Goal: Information Seeking & Learning: Learn about a topic

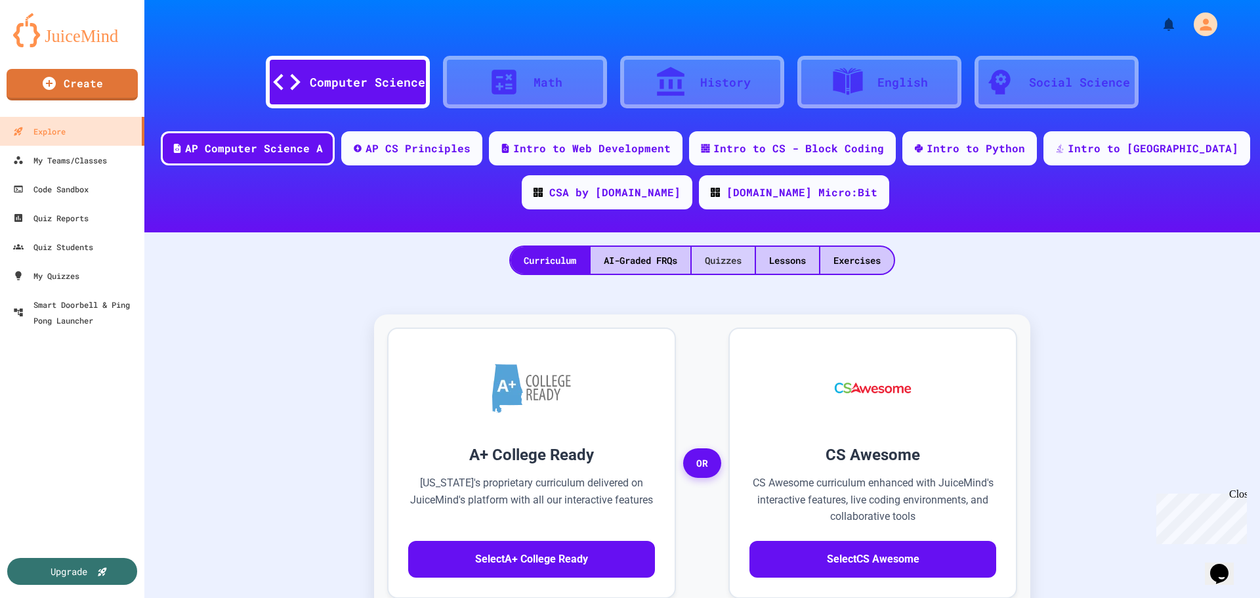
click at [727, 260] on div "Quizzes" at bounding box center [722, 260] width 63 height 27
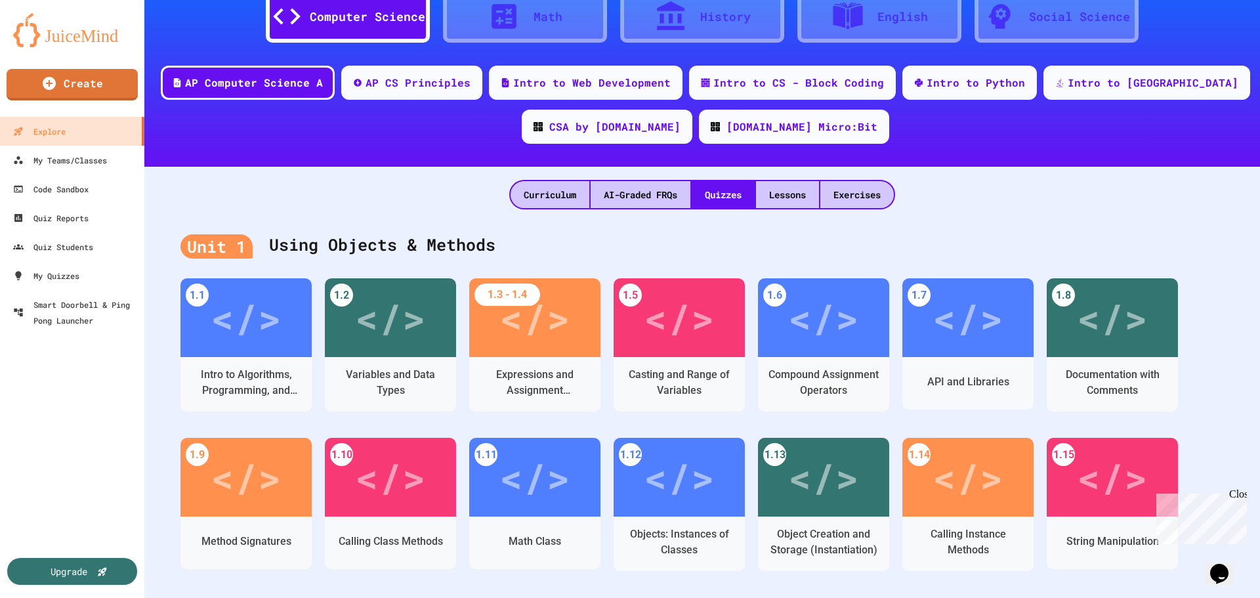
scroll to position [131, 0]
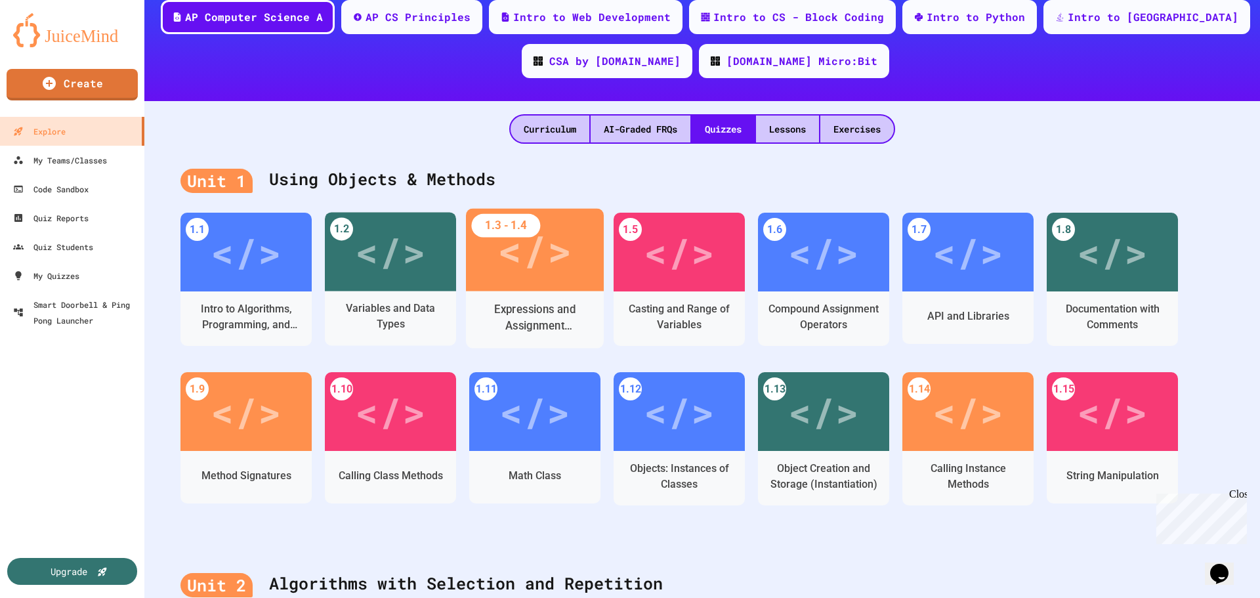
click at [510, 300] on div "Expressions and Assignment Statements" at bounding box center [535, 318] width 138 height 40
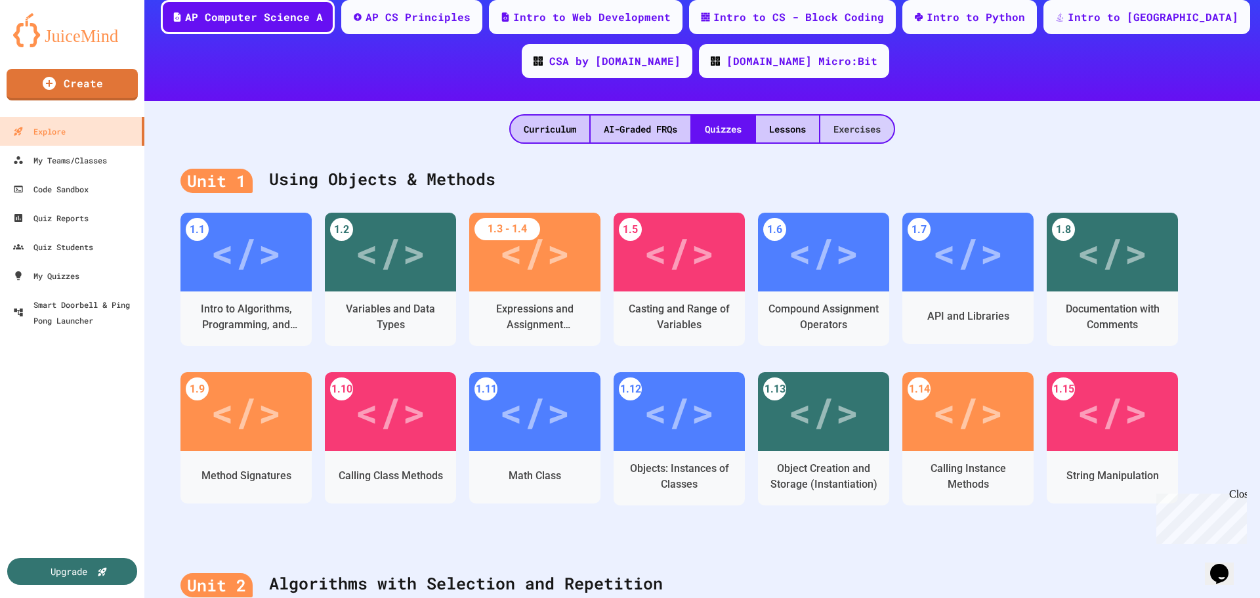
click at [830, 129] on div "Exercises" at bounding box center [856, 128] width 73 height 27
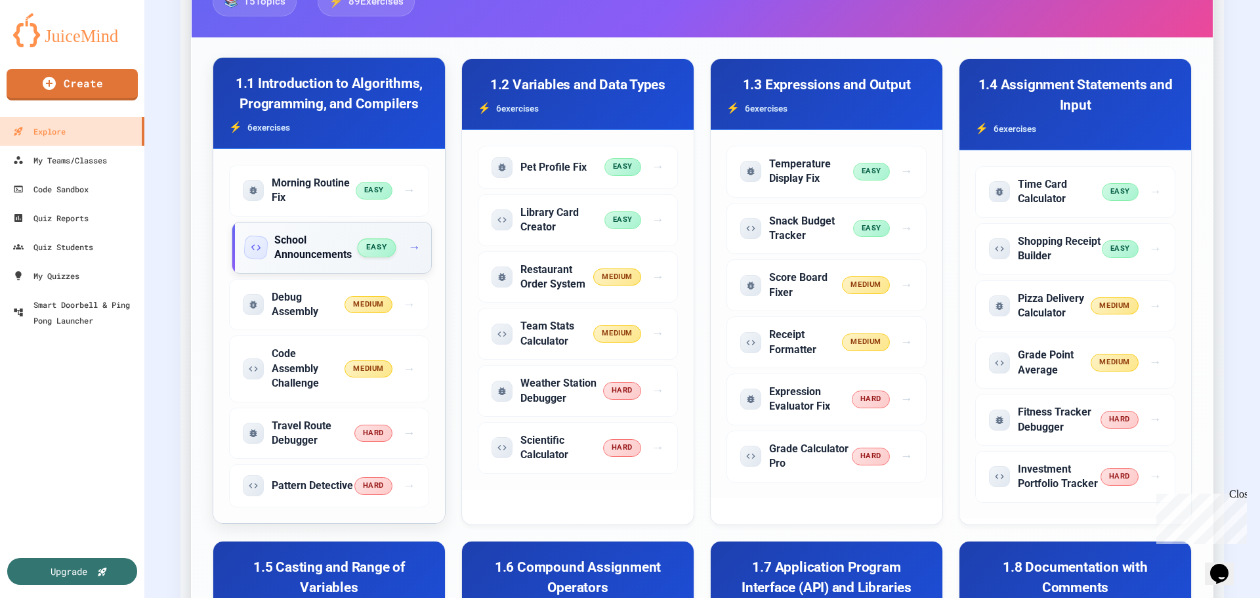
scroll to position [394, 0]
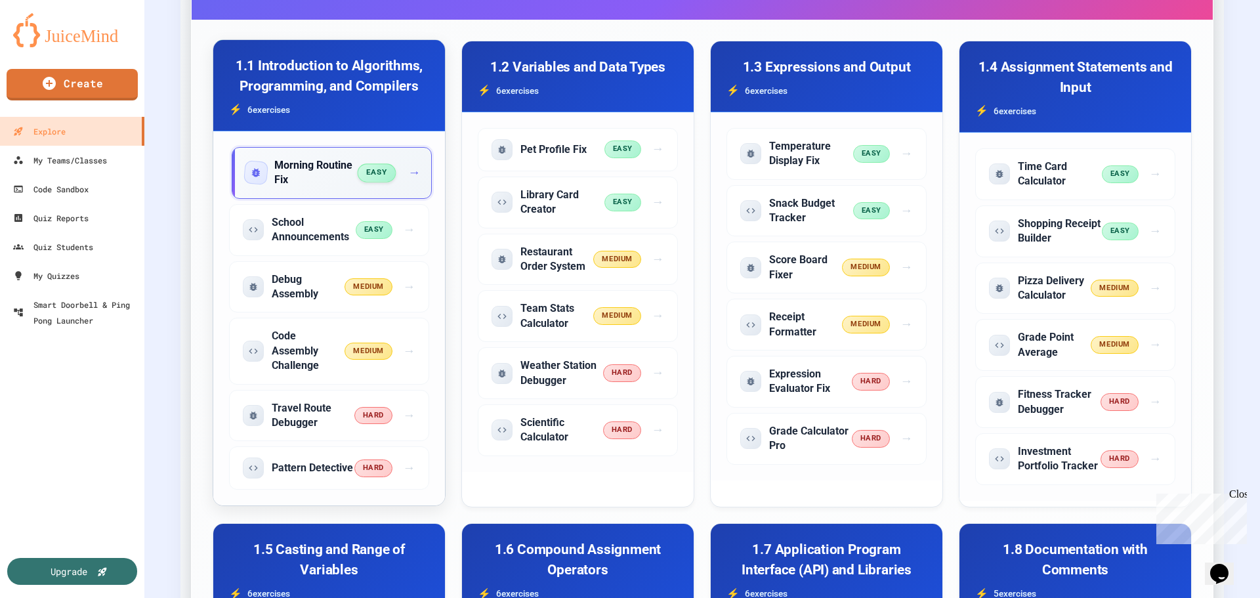
click at [370, 167] on span "easy" at bounding box center [376, 172] width 39 height 18
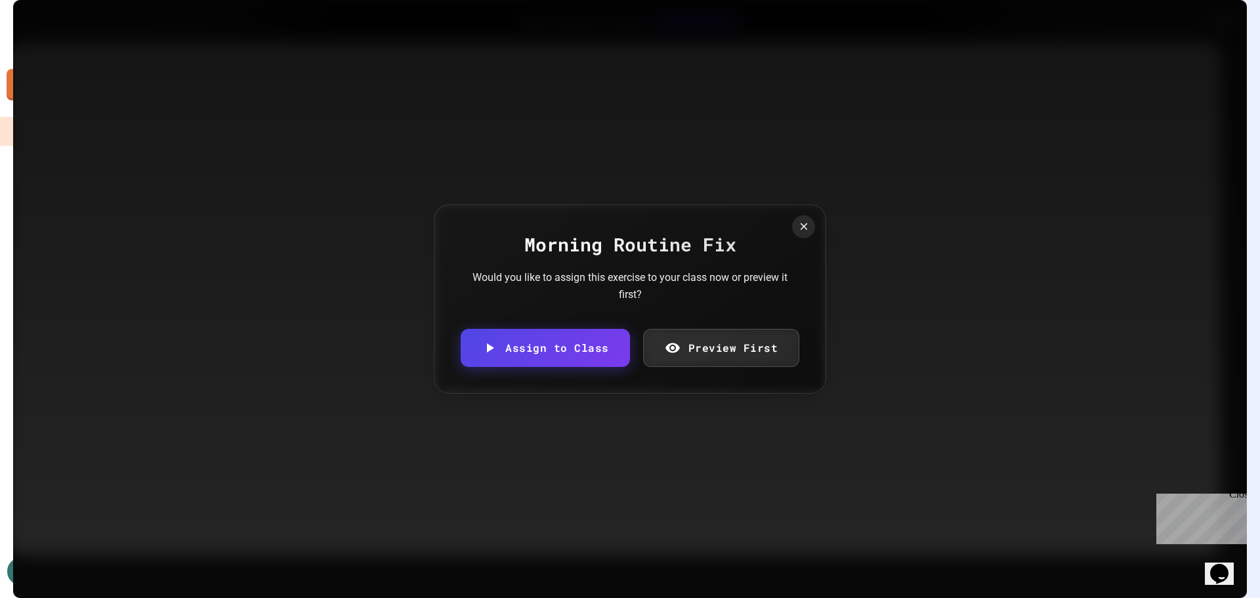
click at [748, 344] on link "Preview First" at bounding box center [721, 348] width 157 height 38
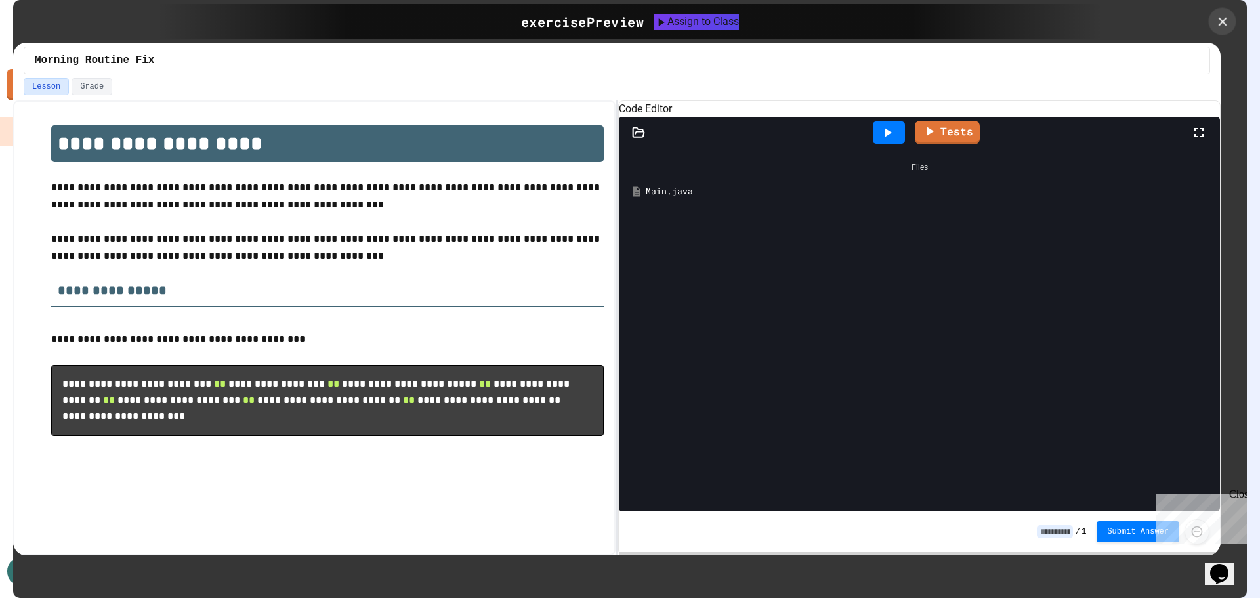
click at [1228, 26] on icon at bounding box center [1222, 21] width 14 height 14
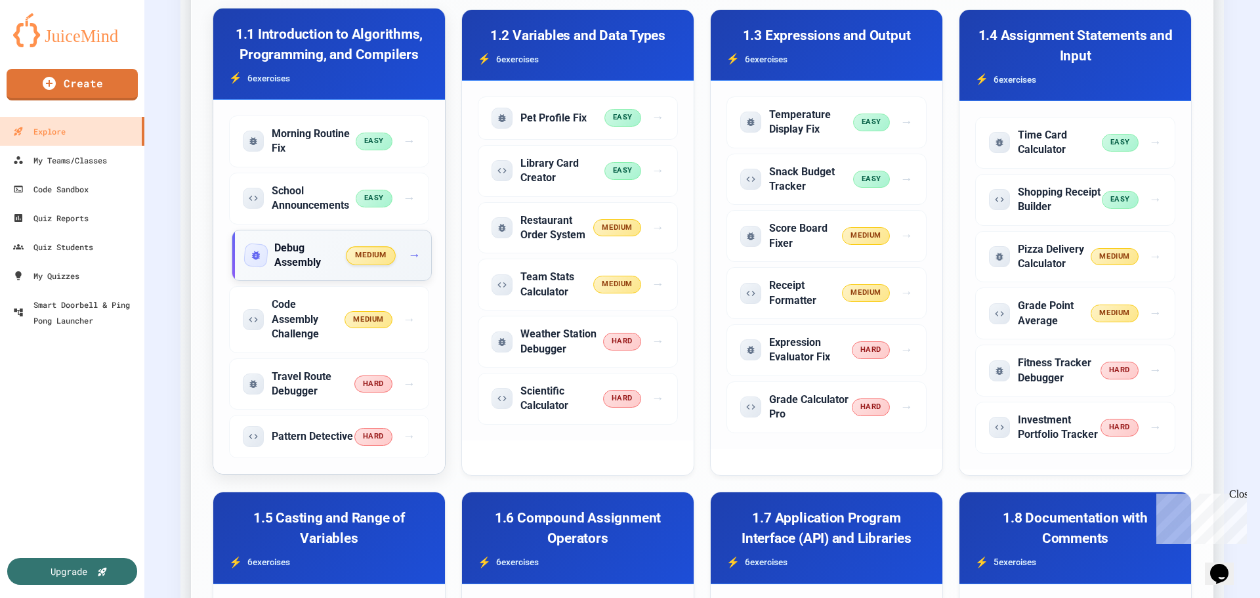
scroll to position [394, 0]
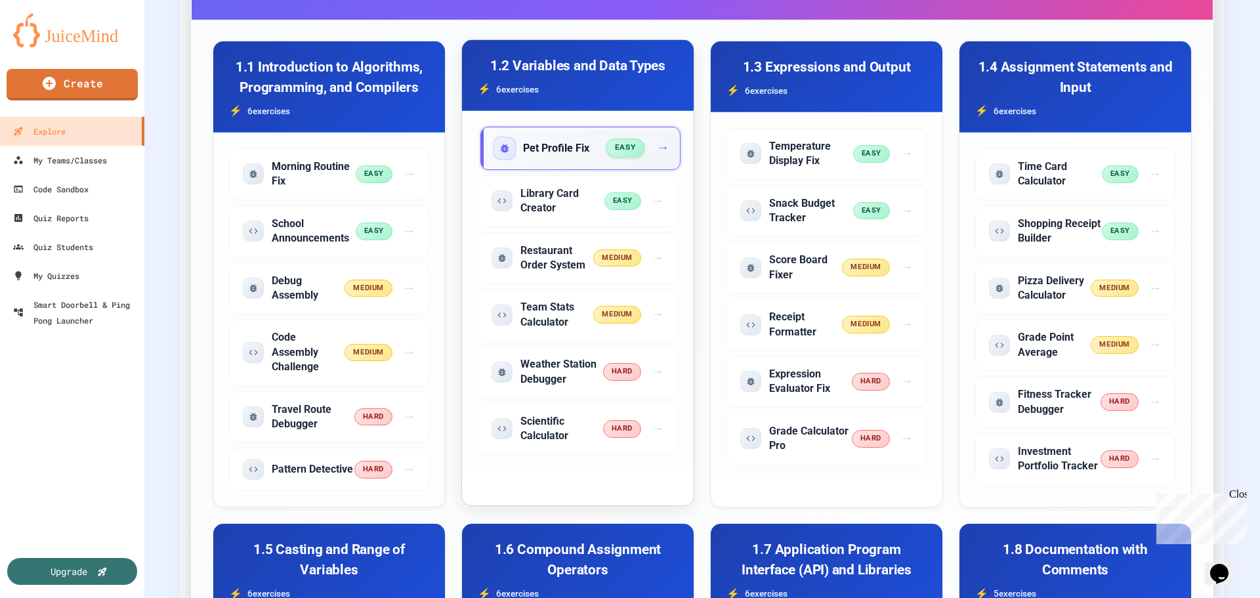
click at [557, 136] on div "Pet Profile Fix easy →" at bounding box center [580, 148] width 200 height 43
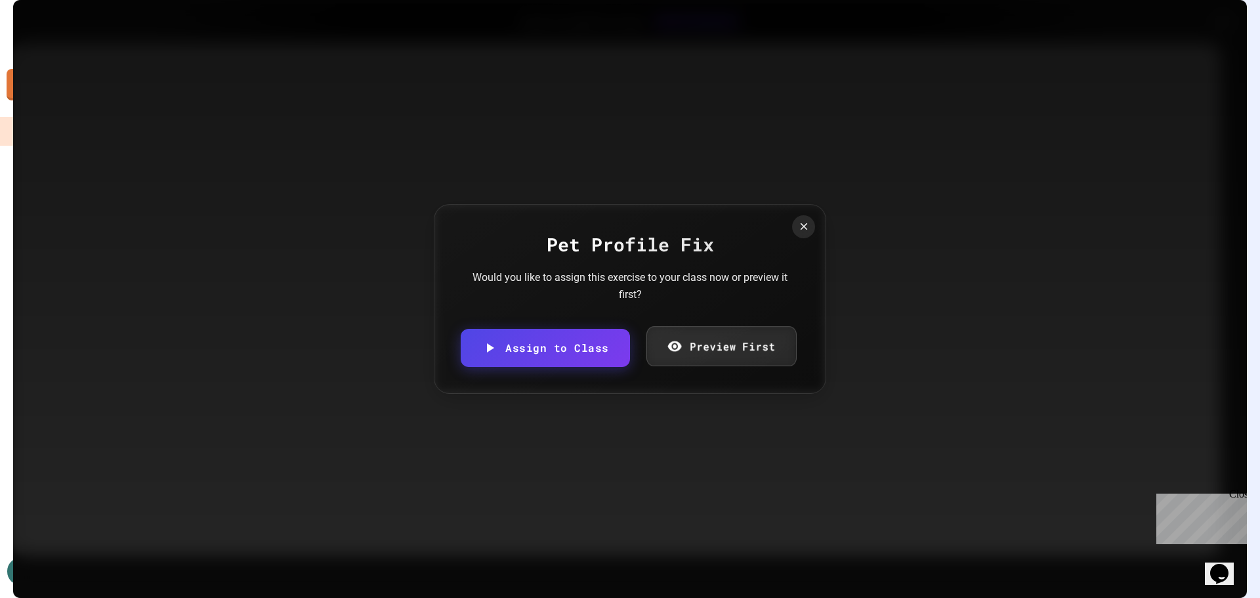
click at [719, 352] on link "Preview First" at bounding box center [720, 346] width 150 height 40
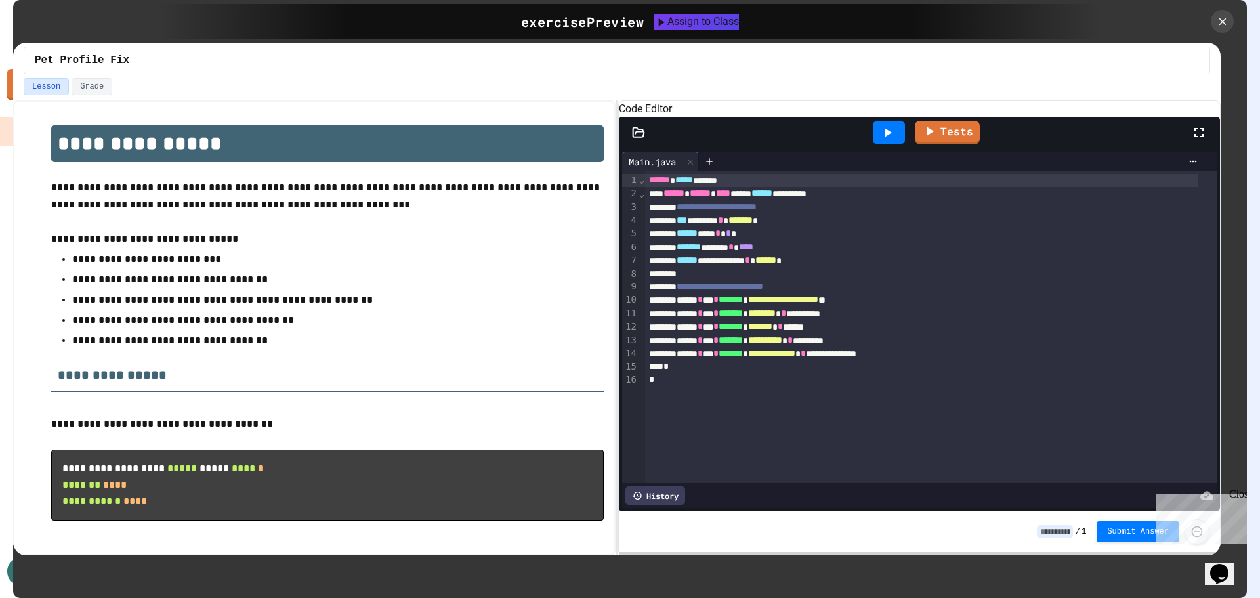
scroll to position [43, 0]
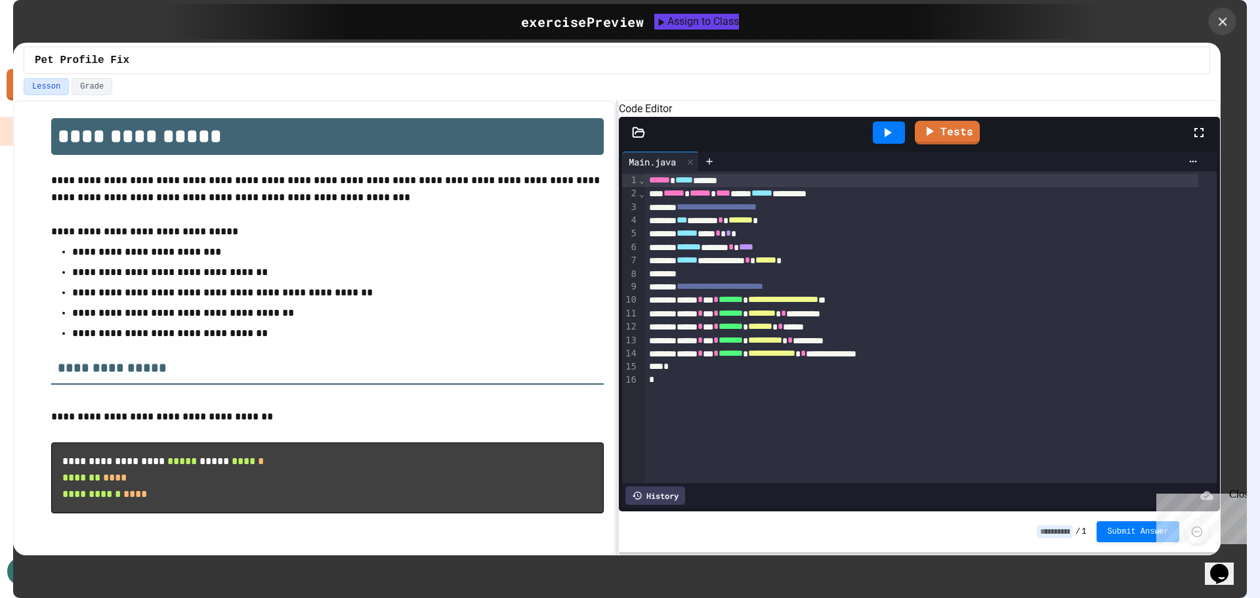
click at [1227, 17] on icon at bounding box center [1222, 21] width 14 height 14
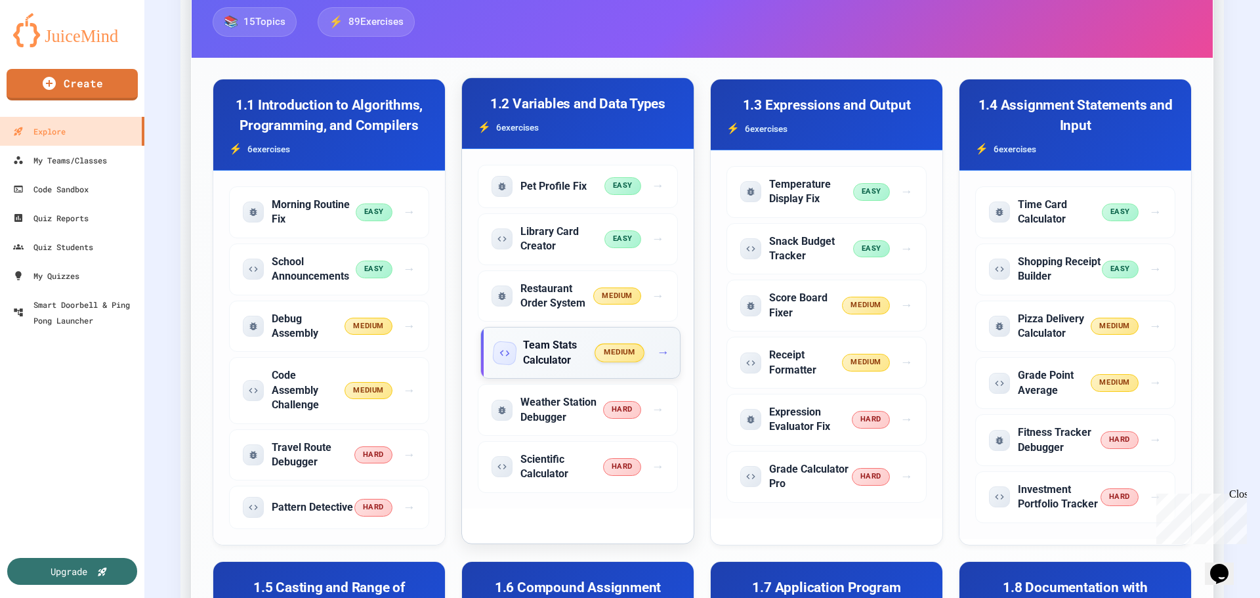
scroll to position [328, 0]
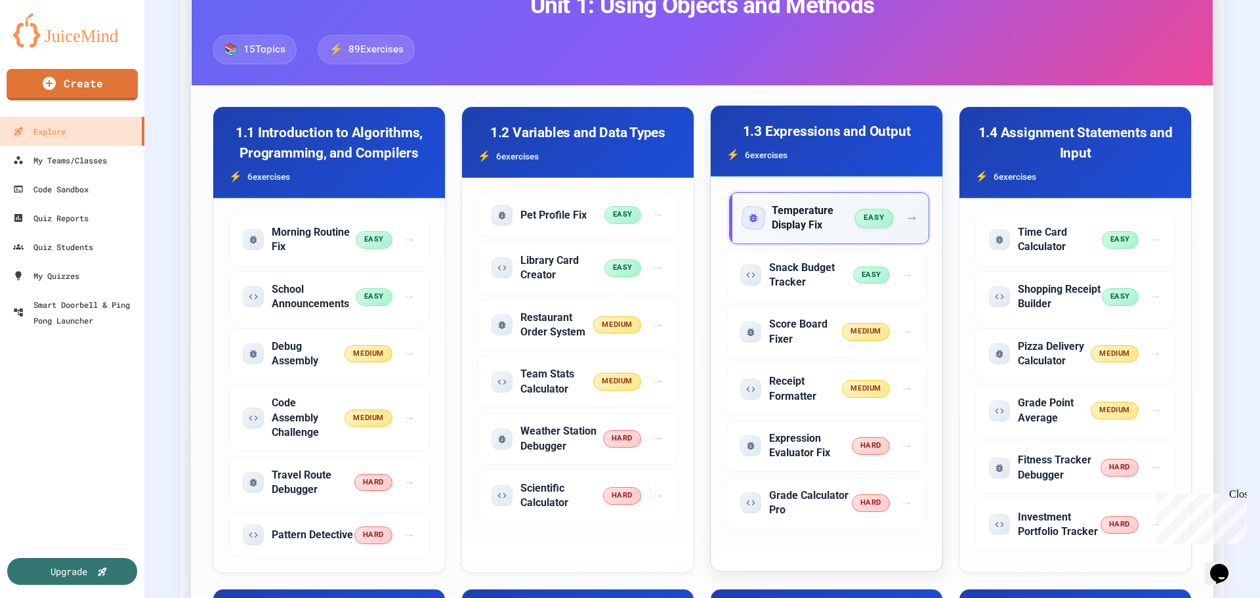
click at [855, 216] on span "easy" at bounding box center [873, 218] width 39 height 18
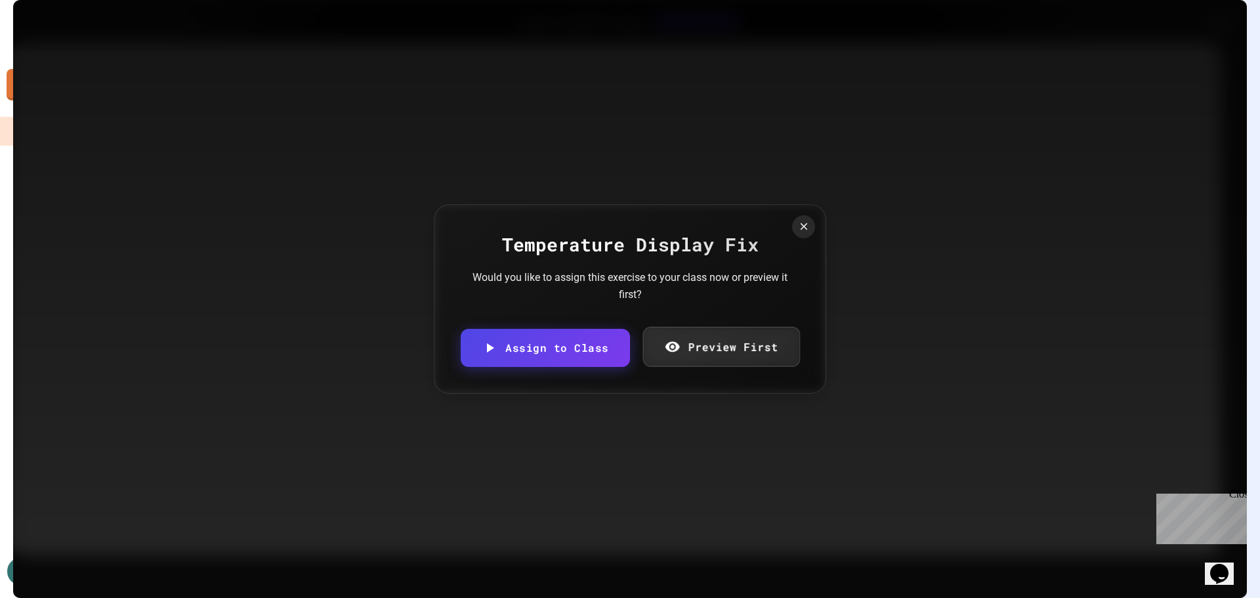
click at [734, 337] on link "Preview First" at bounding box center [720, 347] width 157 height 40
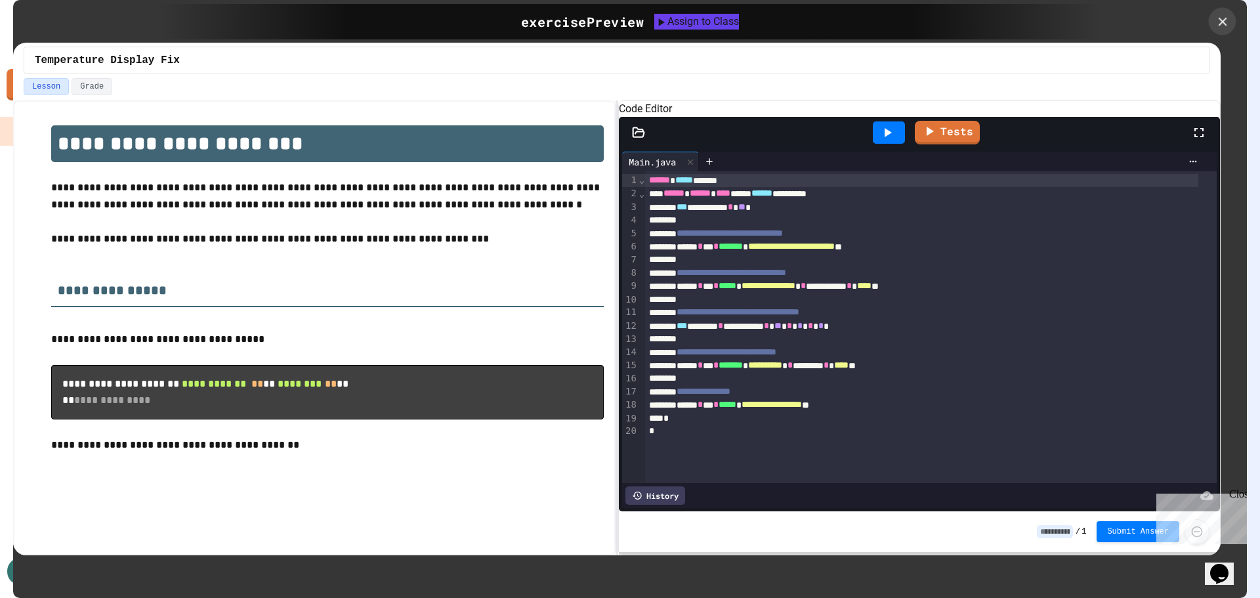
click at [1226, 18] on icon at bounding box center [1222, 21] width 14 height 14
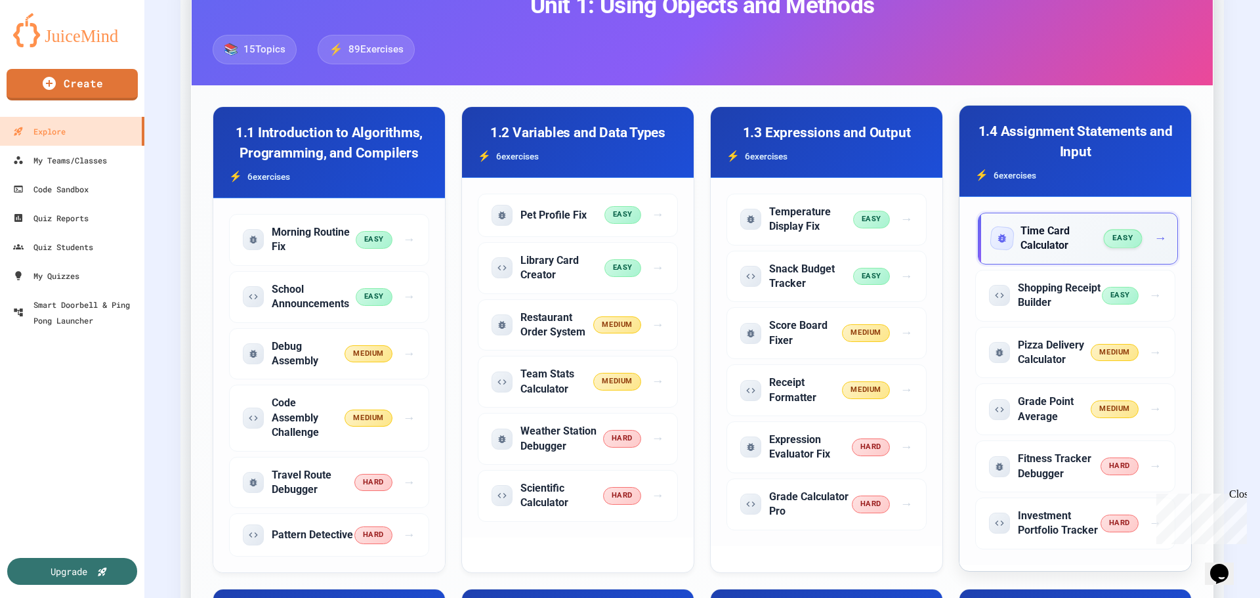
click at [1130, 236] on span "easy" at bounding box center [1122, 238] width 39 height 18
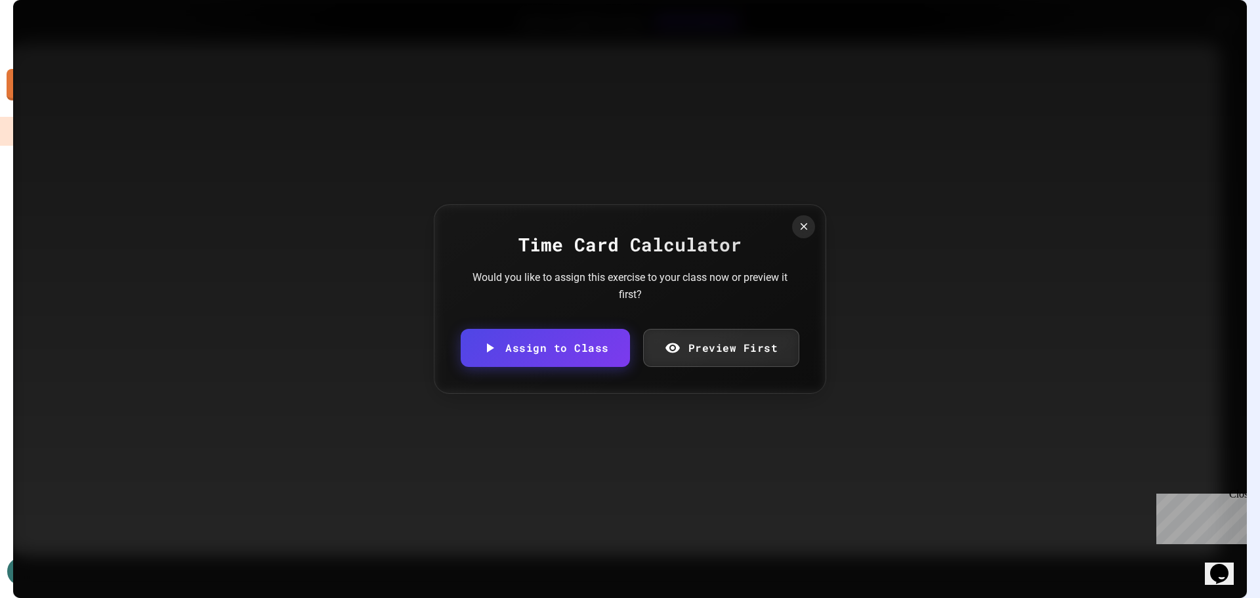
click at [717, 346] on link "Preview First" at bounding box center [721, 348] width 157 height 38
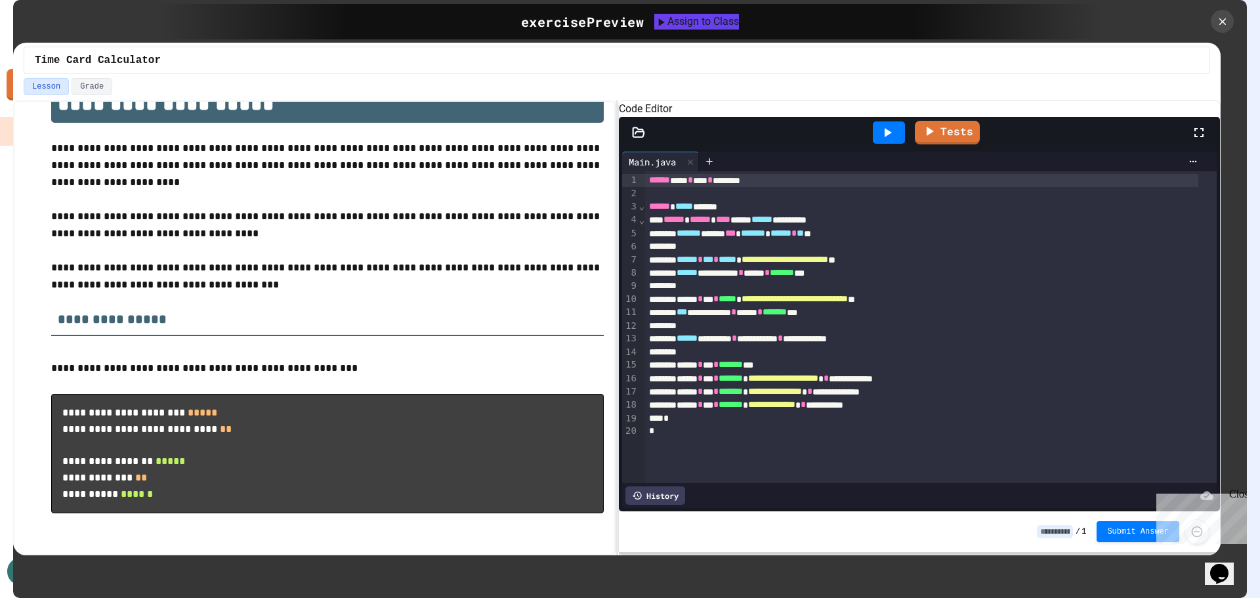
scroll to position [43, 0]
click at [941, 144] on link "Tests" at bounding box center [947, 131] width 64 height 25
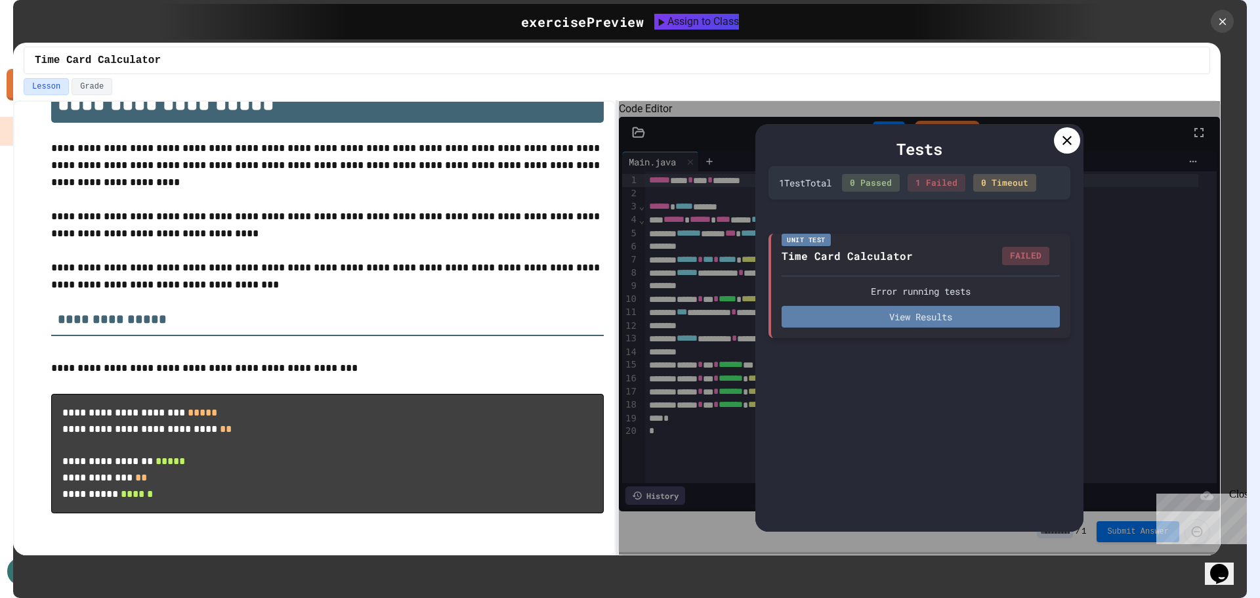
click at [935, 319] on button "View Results" at bounding box center [920, 317] width 278 height 22
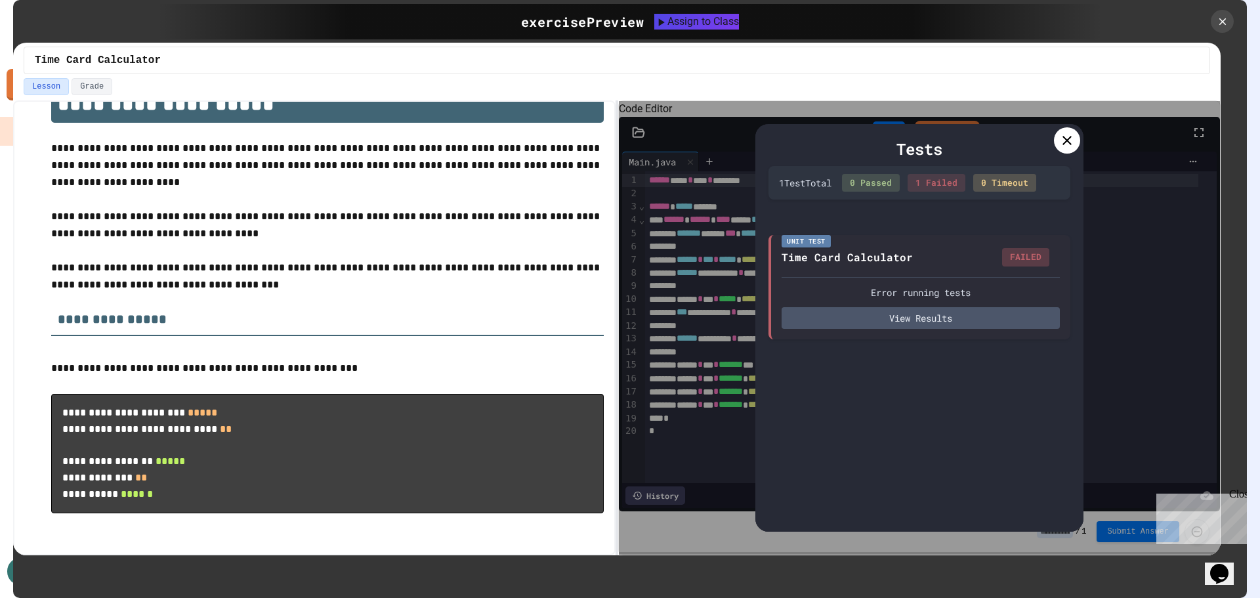
click at [1064, 144] on icon at bounding box center [1067, 141] width 16 height 16
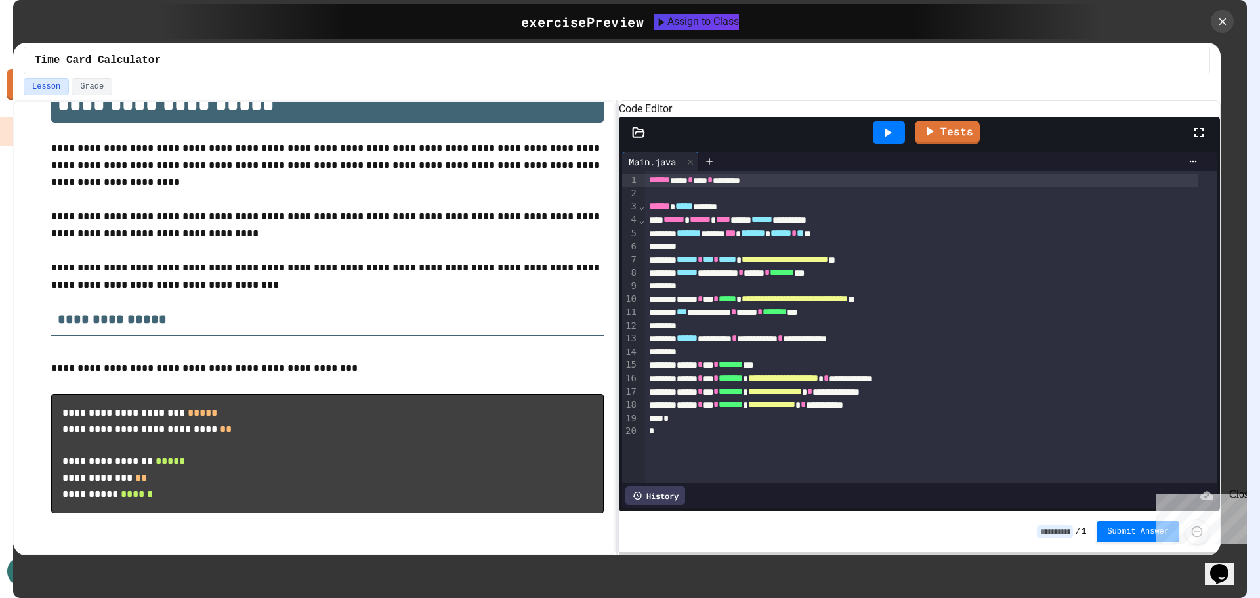
click at [891, 140] on icon at bounding box center [887, 133] width 16 height 16
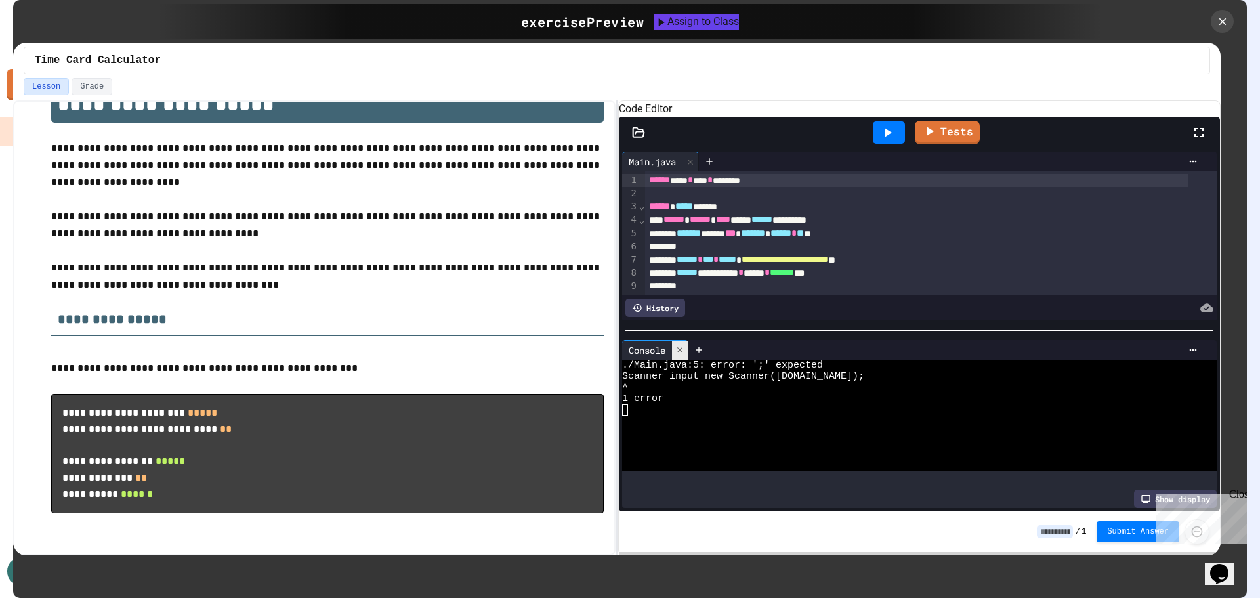
click at [680, 350] on icon at bounding box center [679, 349] width 9 height 9
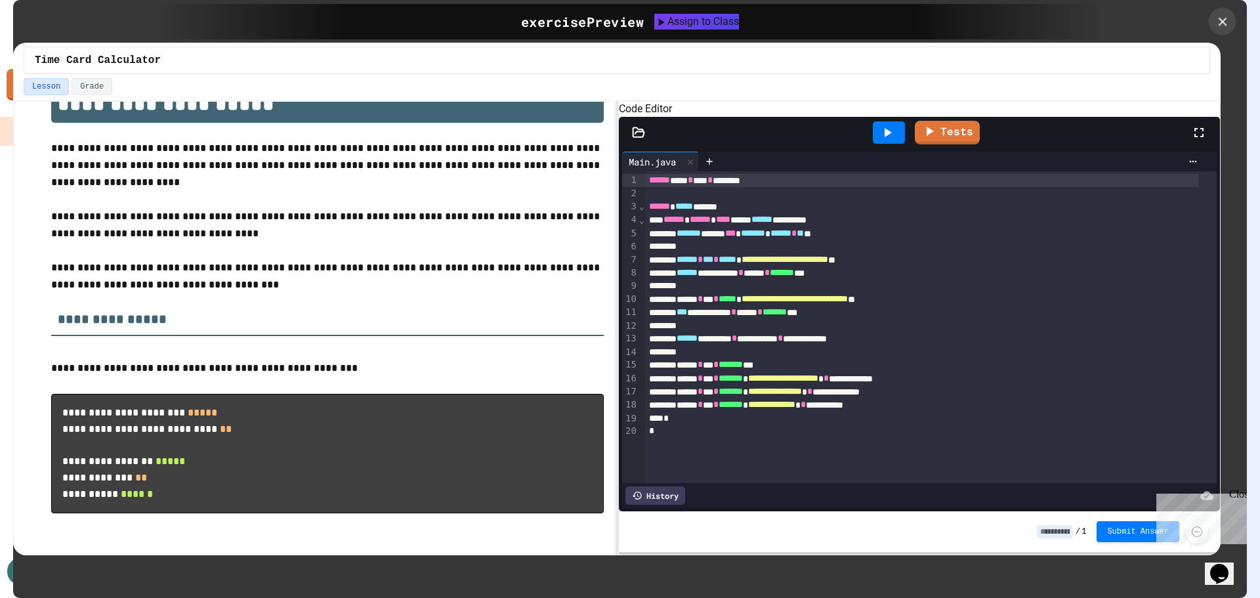
click at [1221, 22] on icon at bounding box center [1222, 21] width 9 height 9
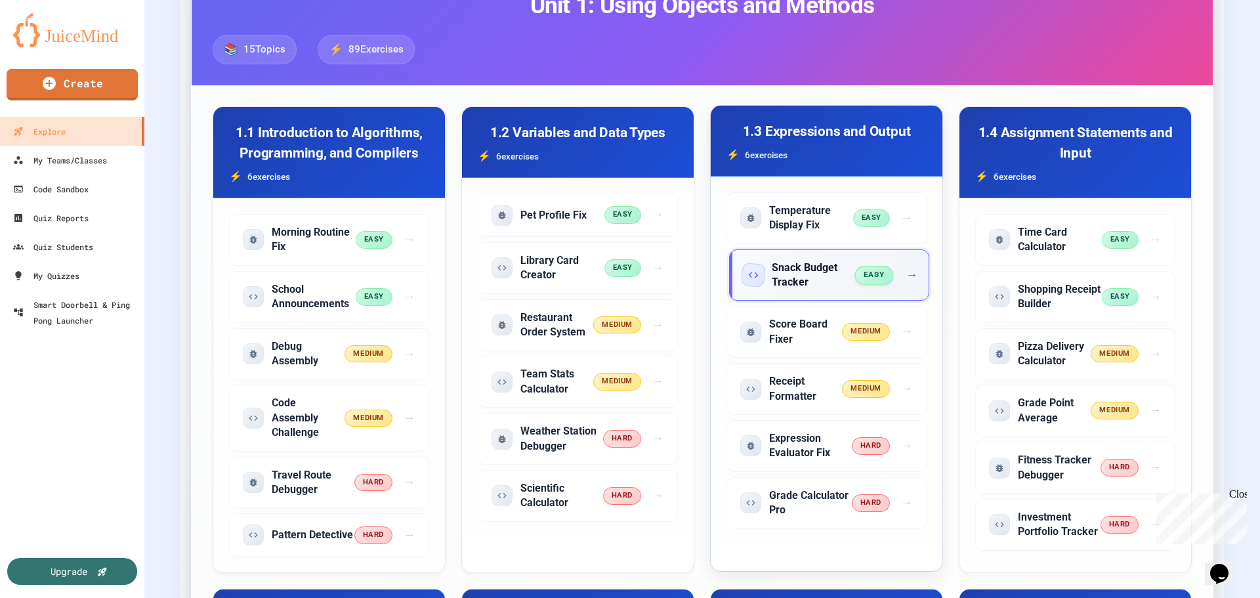
click at [886, 277] on span "easy" at bounding box center [873, 275] width 39 height 18
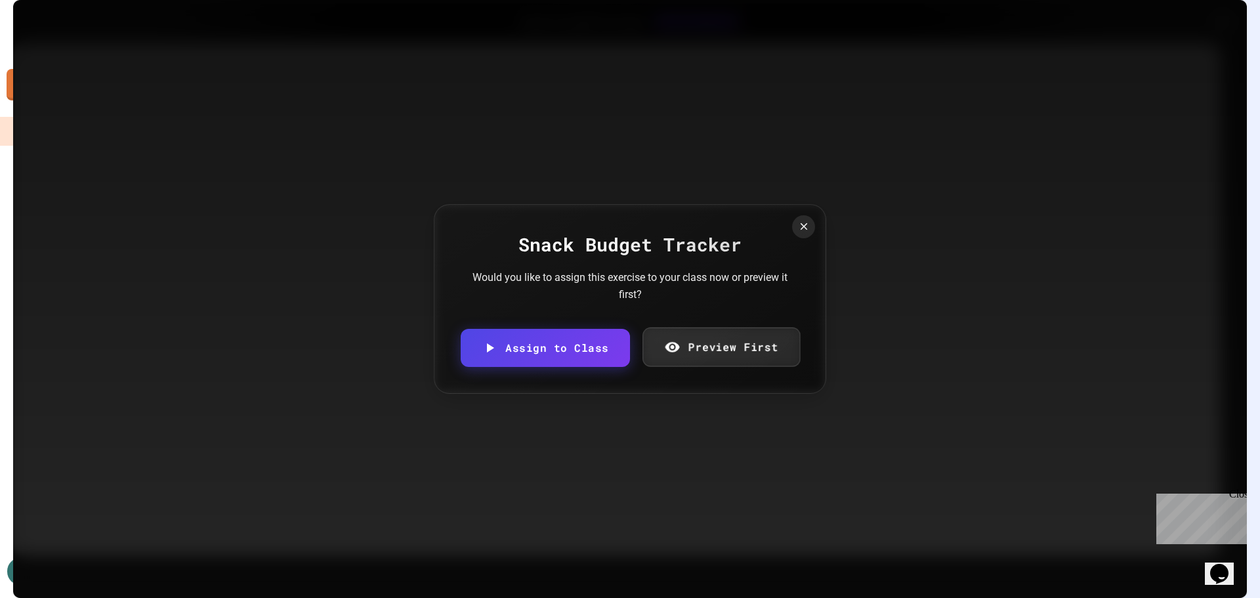
click at [751, 360] on link "Preview First" at bounding box center [720, 346] width 157 height 39
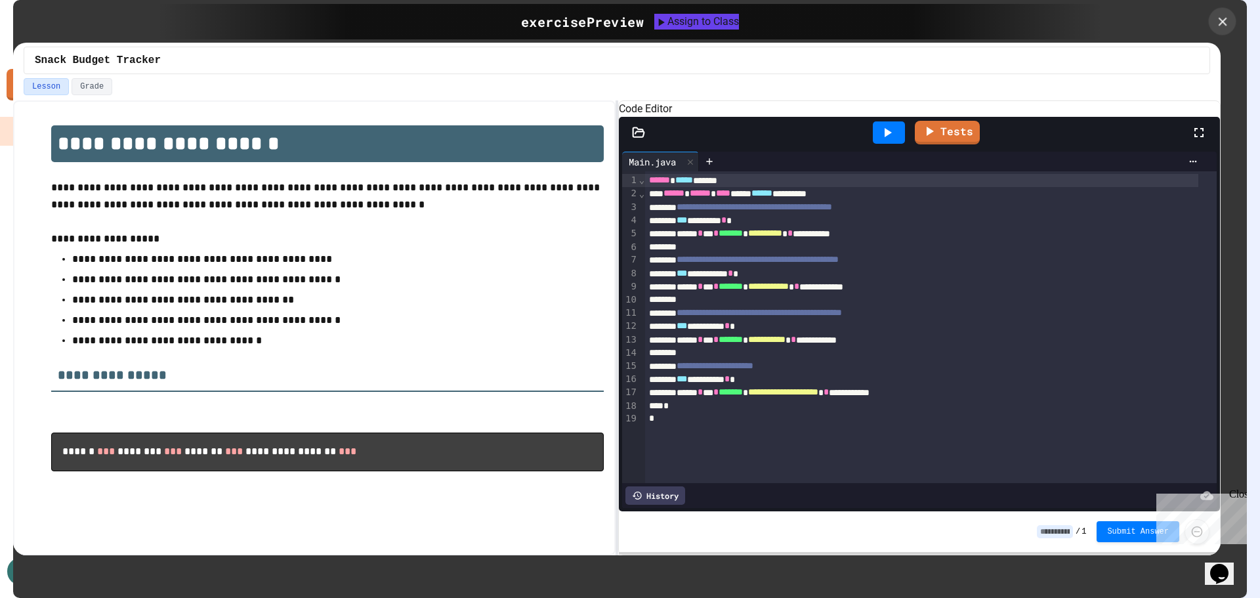
click at [1226, 24] on icon at bounding box center [1222, 21] width 14 height 14
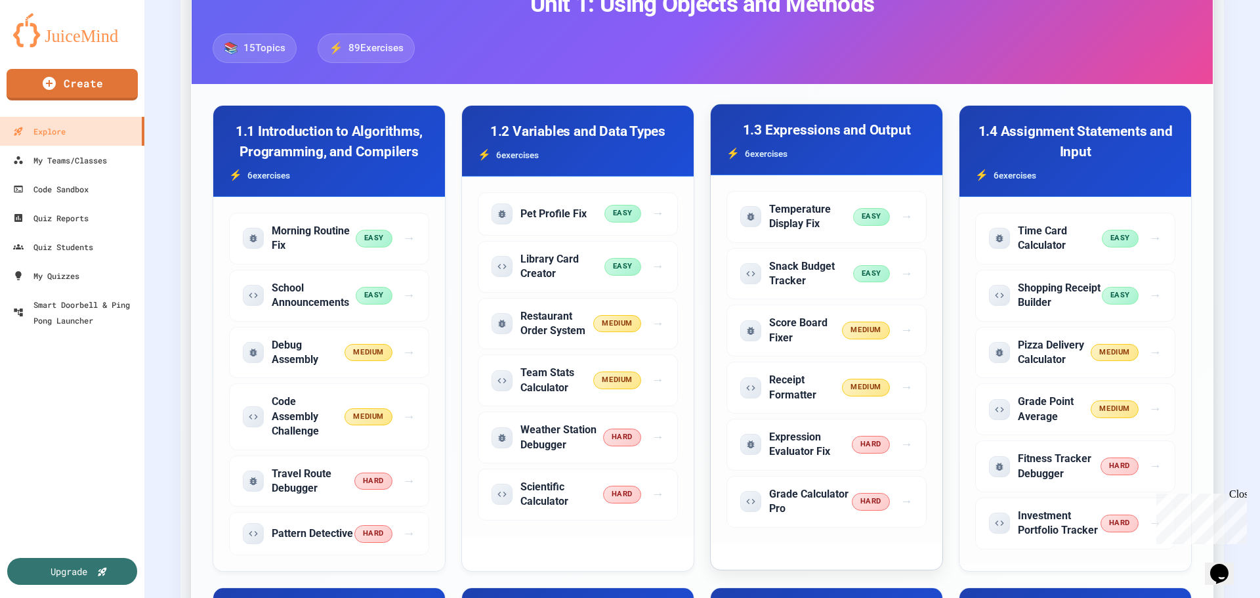
scroll to position [328, 0]
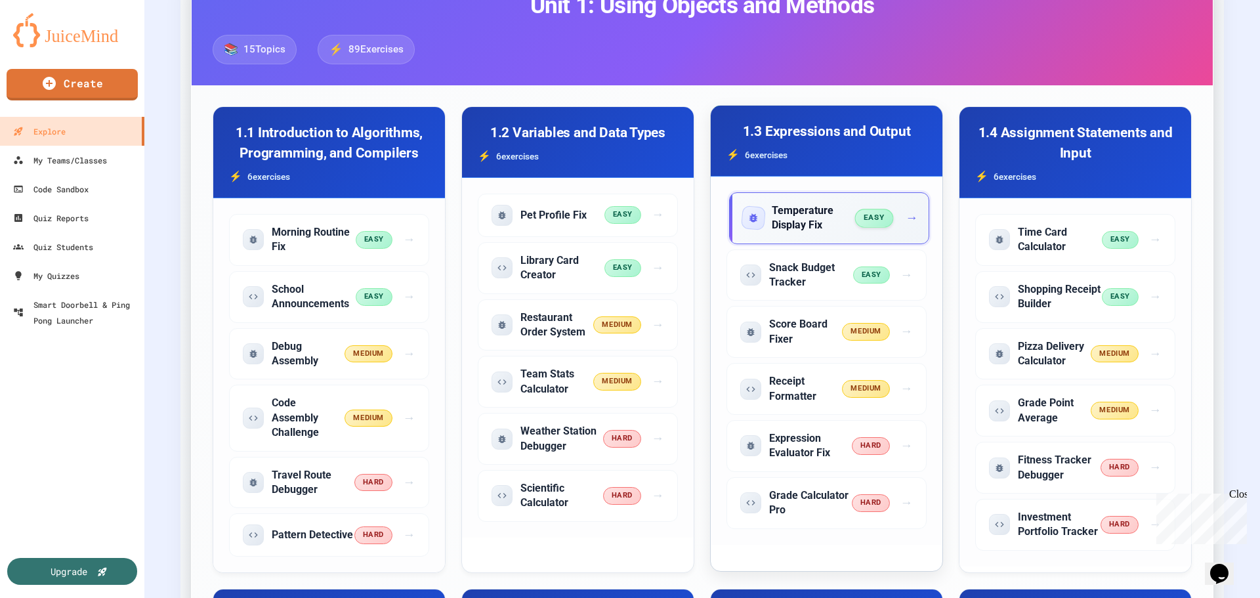
click at [851, 234] on div "Temperature Display Fix easy →" at bounding box center [829, 218] width 200 height 52
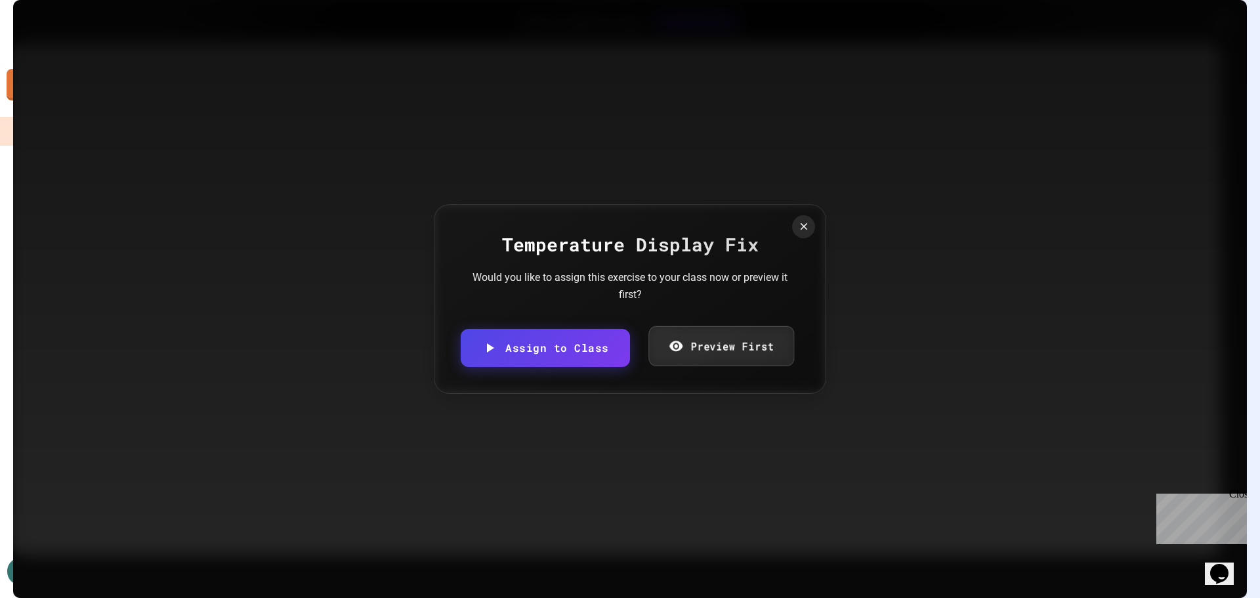
click at [733, 359] on link "Preview First" at bounding box center [721, 346] width 146 height 40
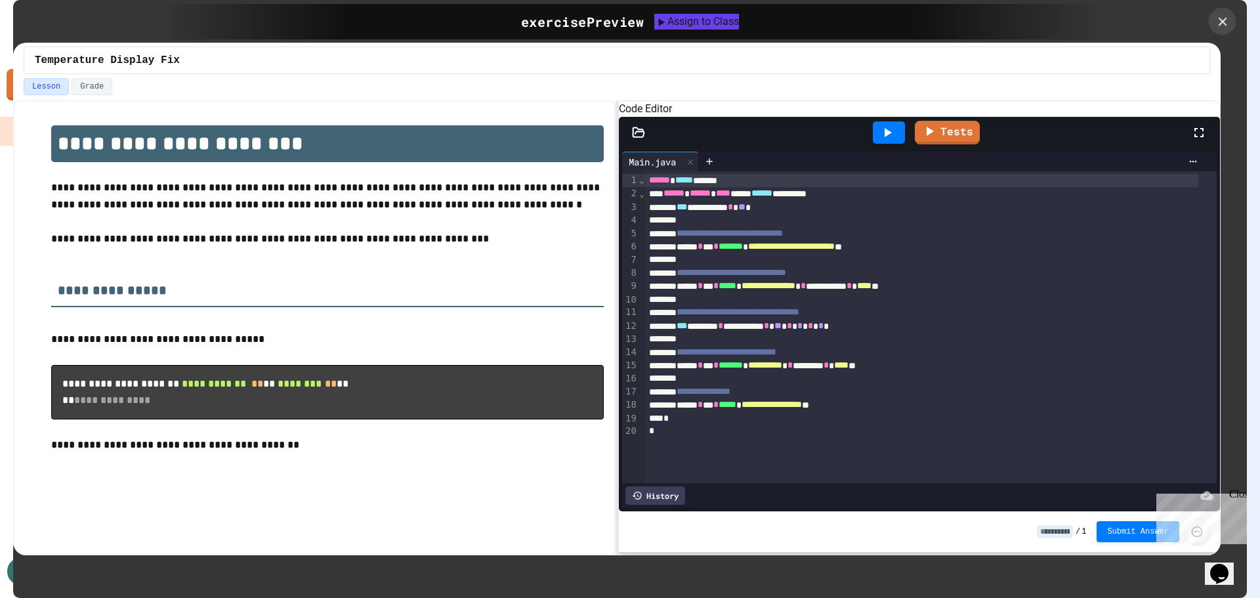
click at [1219, 22] on icon at bounding box center [1222, 21] width 14 height 14
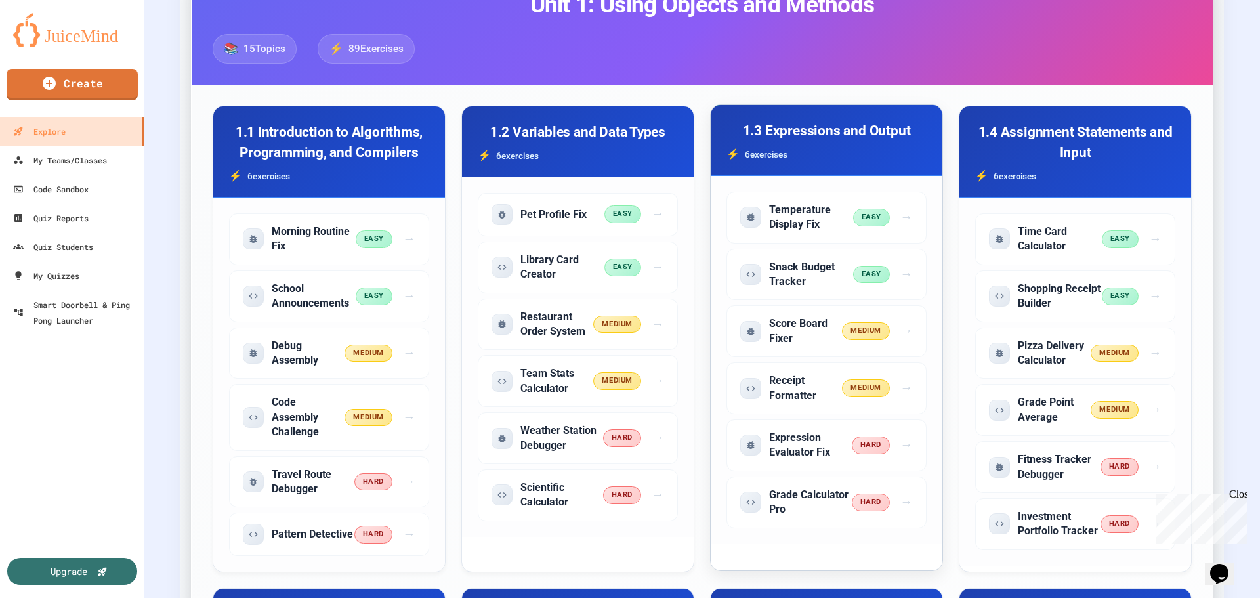
scroll to position [328, 0]
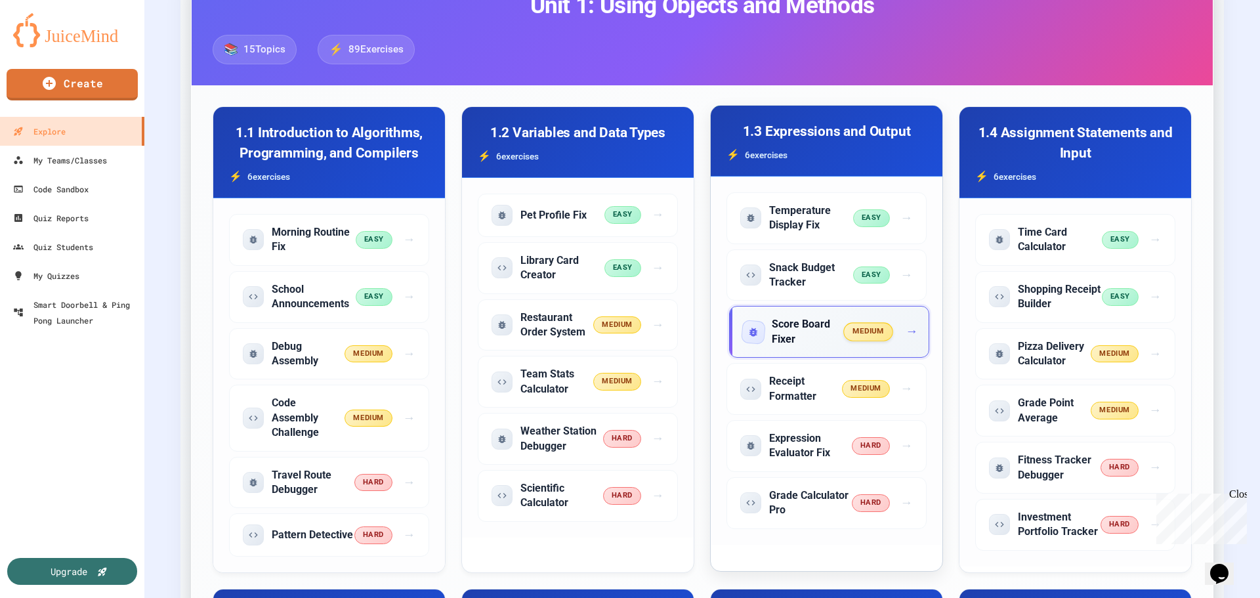
click at [905, 338] on span "→" at bounding box center [911, 331] width 12 height 19
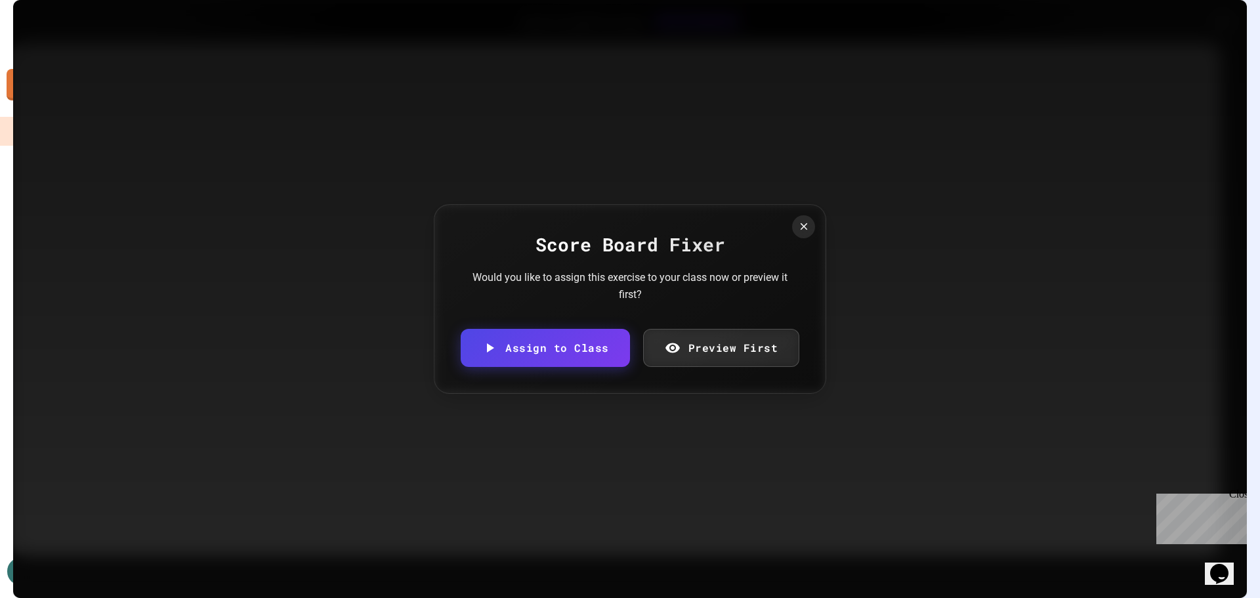
click at [771, 344] on link "Preview First" at bounding box center [721, 348] width 157 height 38
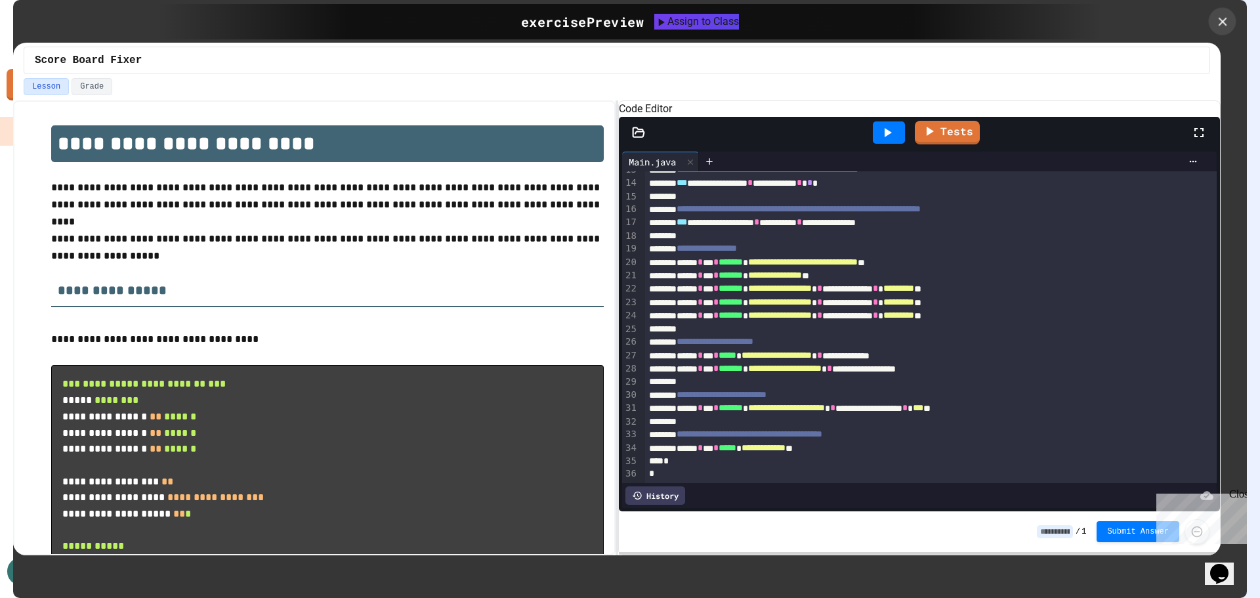
click at [1223, 24] on icon at bounding box center [1222, 21] width 14 height 14
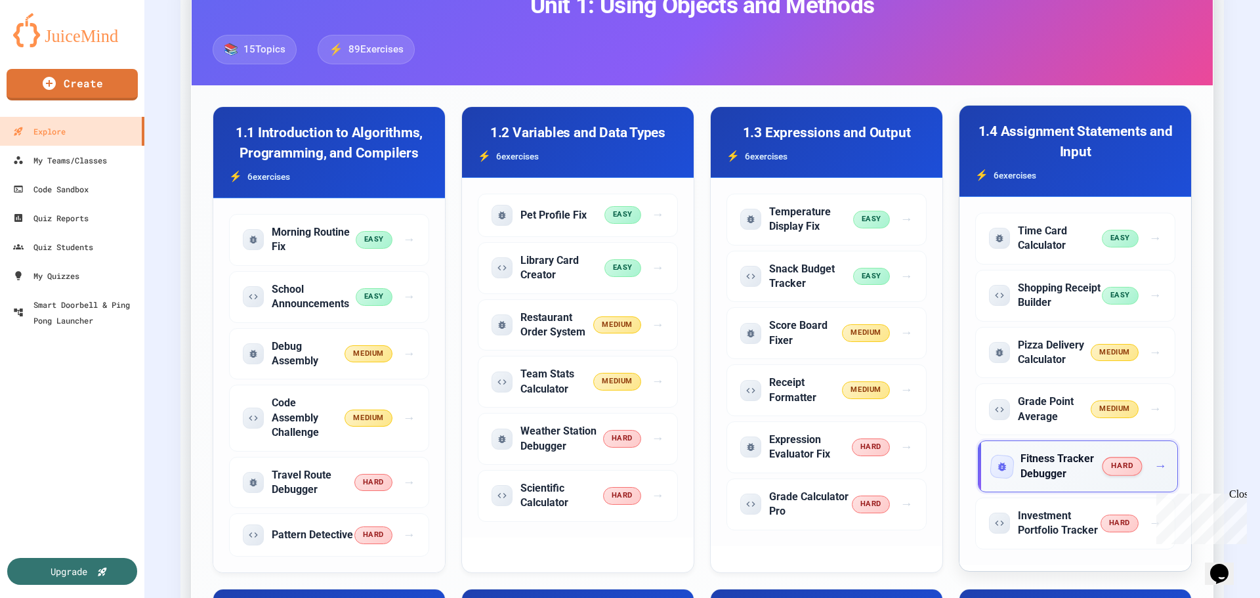
click at [1087, 455] on h5 "Fitness Tracker Debugger" at bounding box center [1061, 466] width 83 height 30
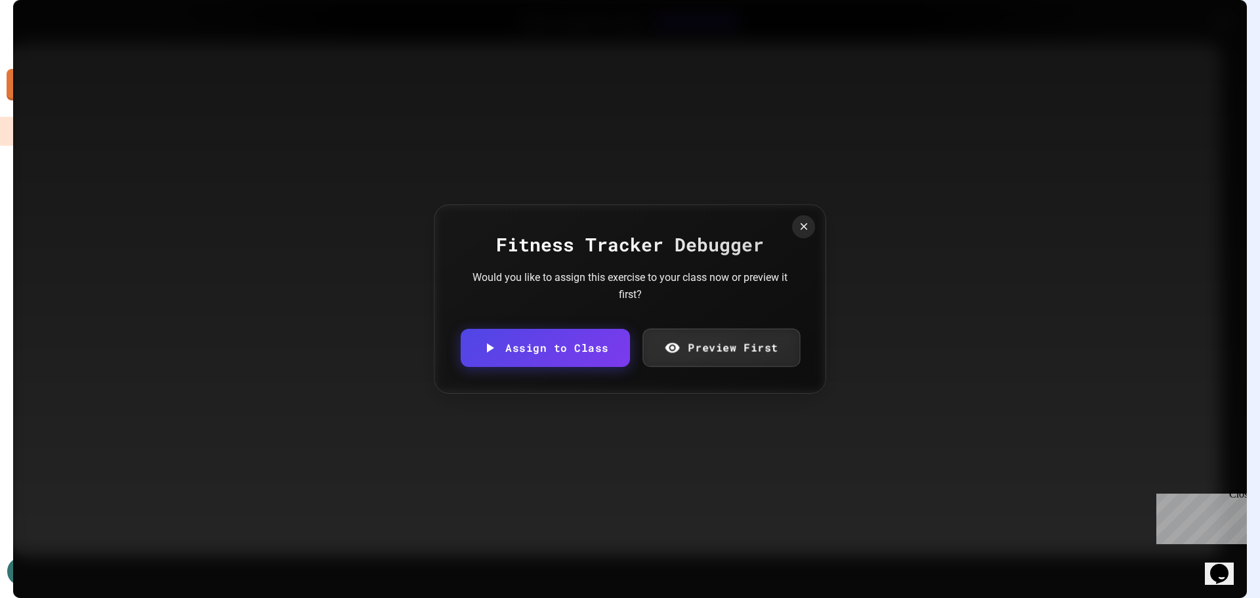
click at [697, 354] on link "Preview First" at bounding box center [720, 348] width 157 height 38
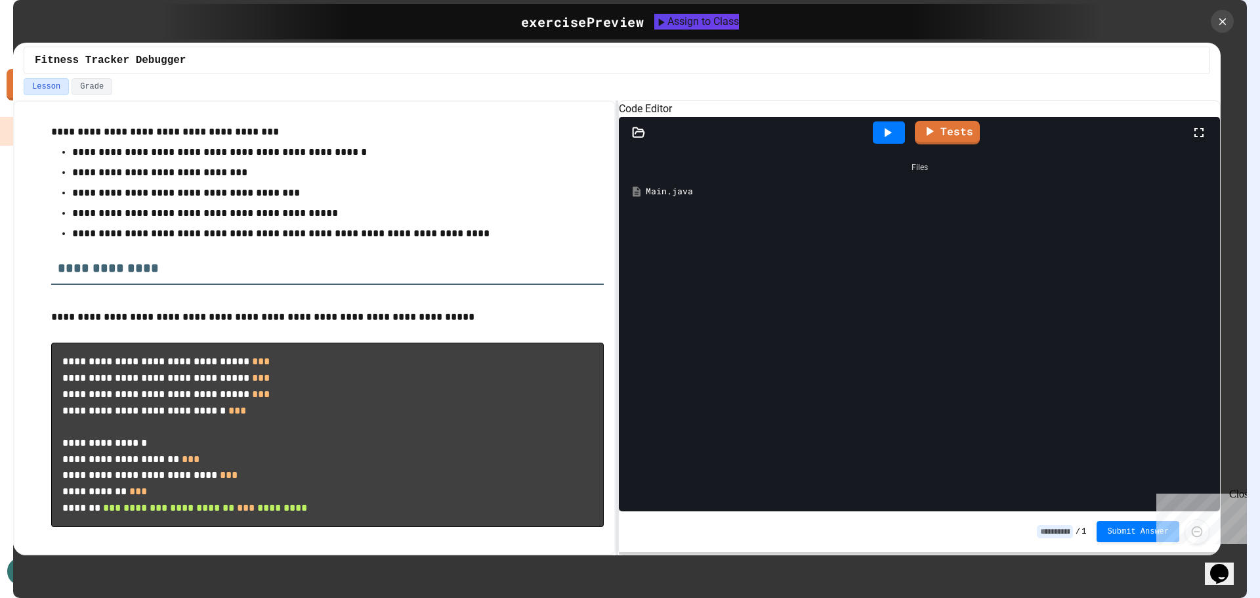
scroll to position [227, 0]
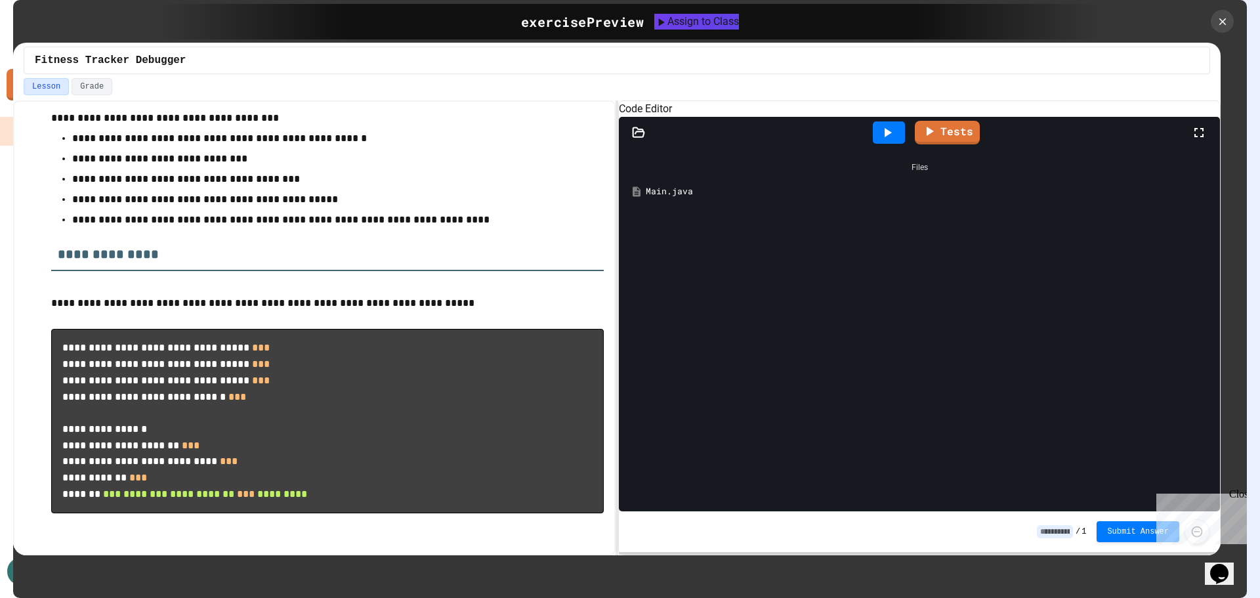
click at [884, 140] on icon at bounding box center [887, 133] width 16 height 16
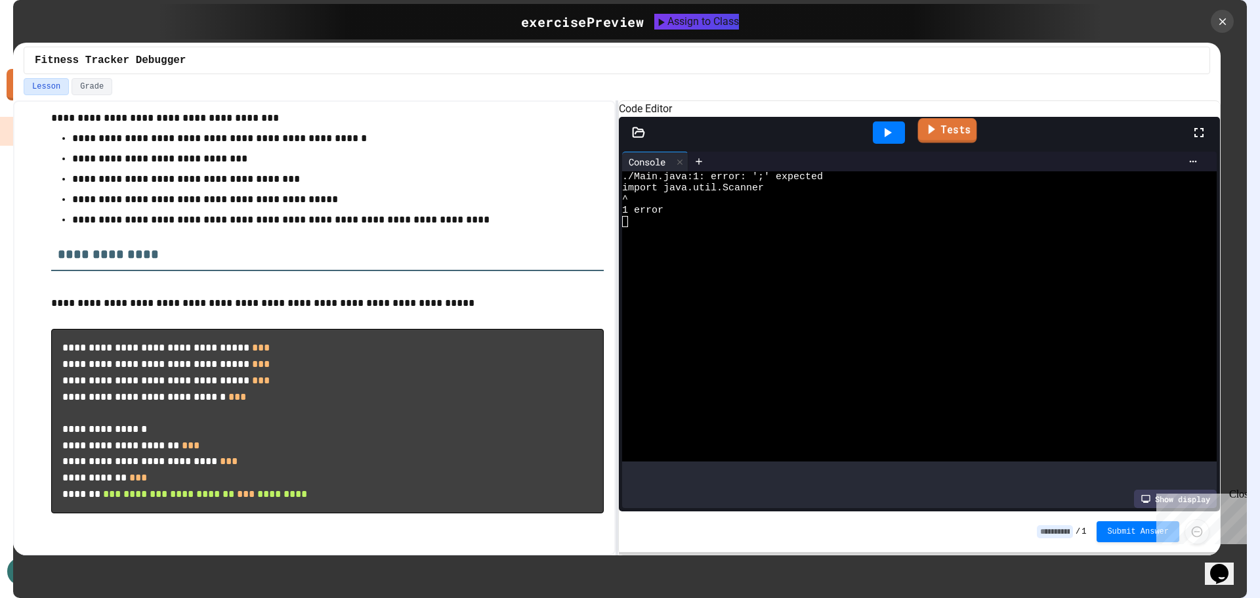
click at [962, 143] on link "Tests" at bounding box center [947, 130] width 59 height 25
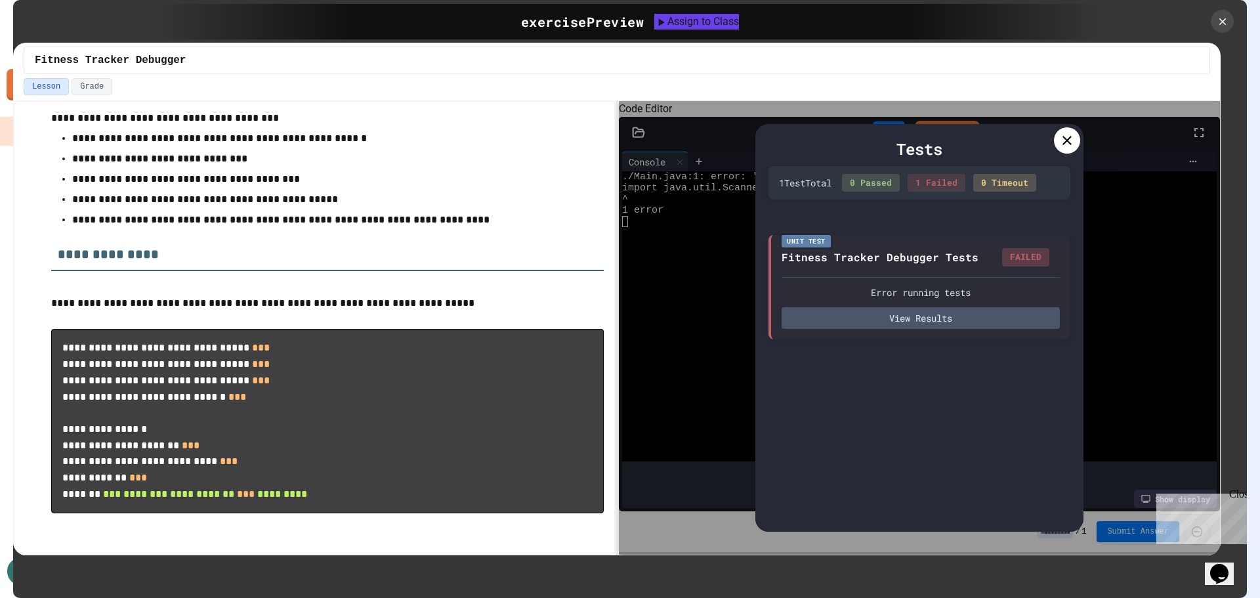
click at [1067, 136] on icon at bounding box center [1067, 141] width 16 height 16
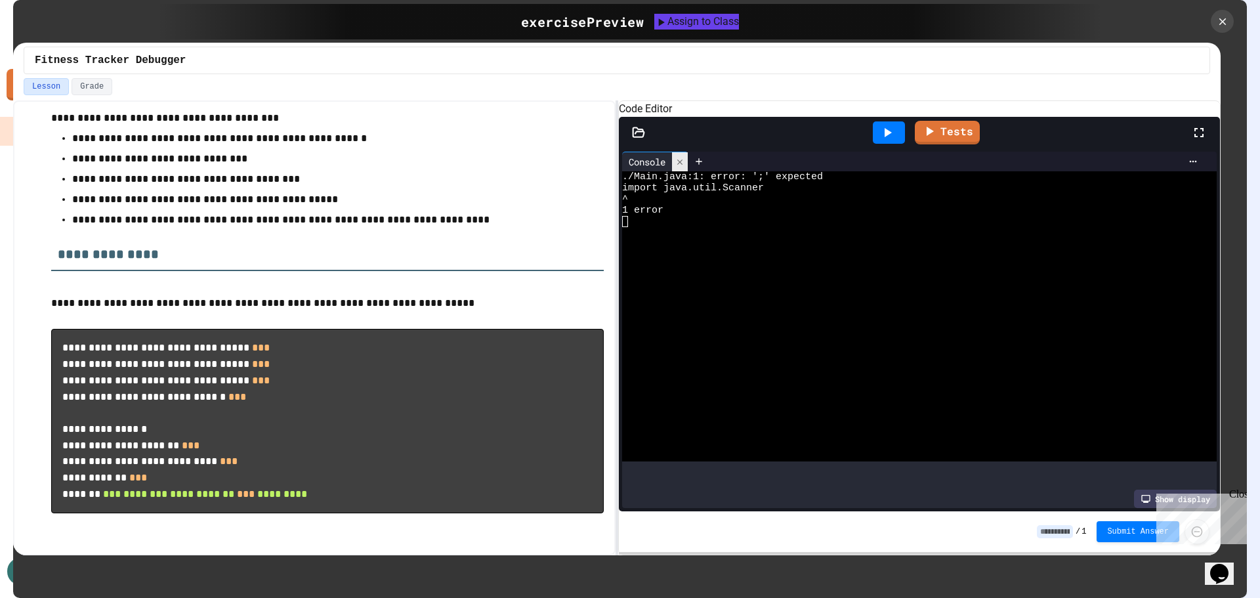
click at [680, 167] on icon at bounding box center [679, 161] width 9 height 9
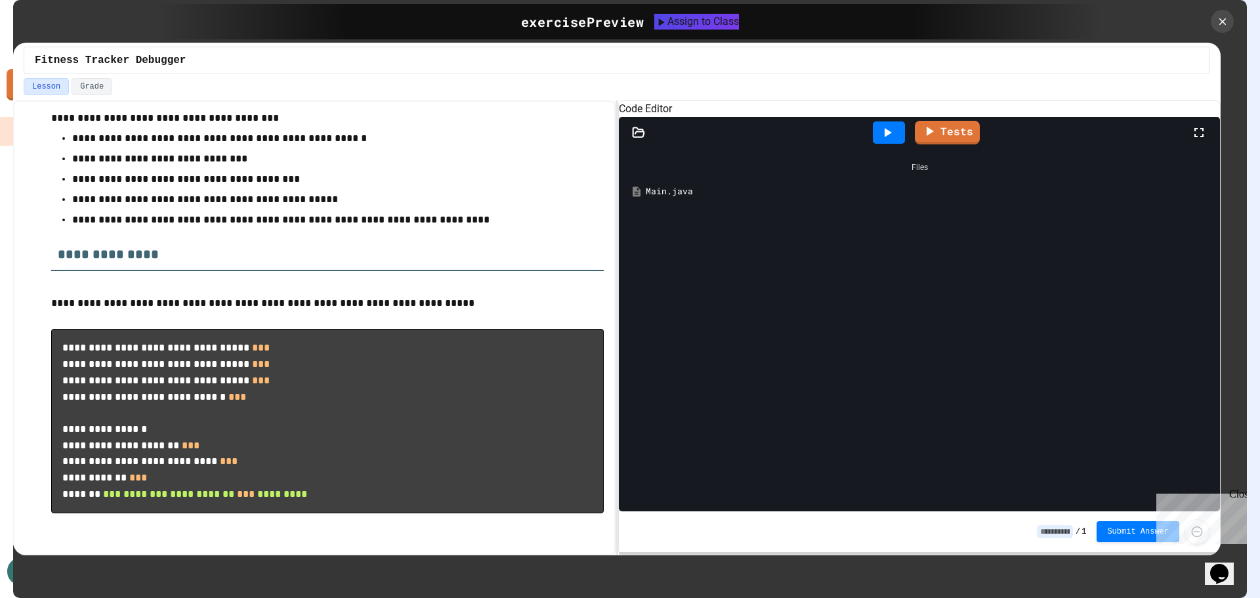
click at [641, 139] on icon at bounding box center [638, 132] width 13 height 13
click at [658, 197] on div "Main.java" at bounding box center [686, 190] width 88 height 13
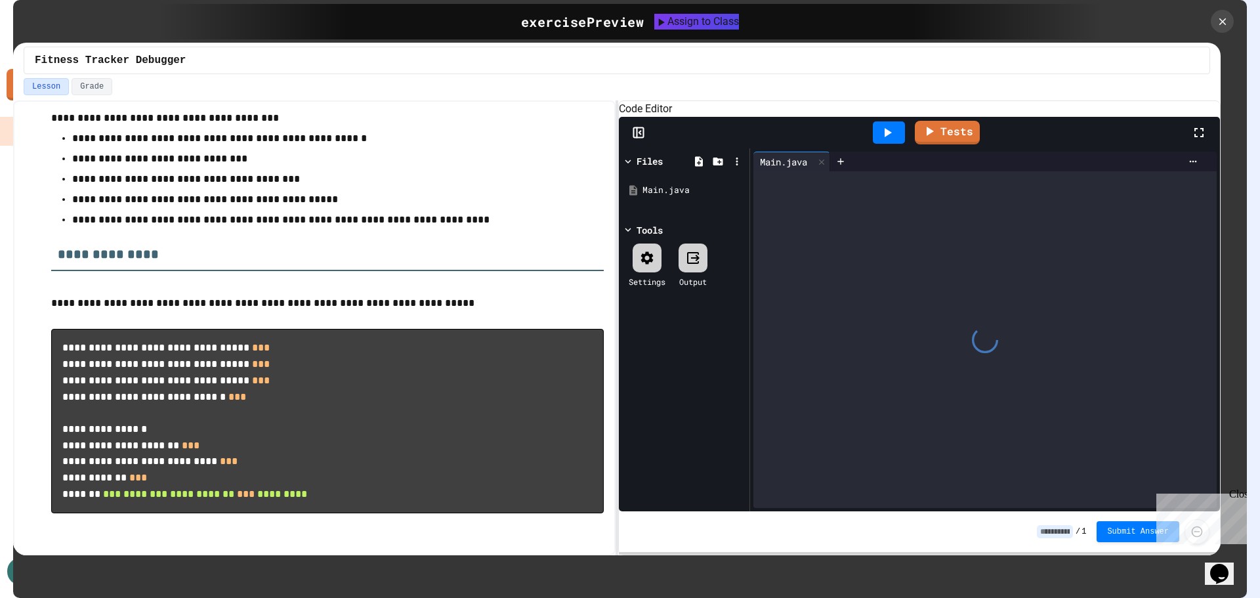
click at [638, 138] on rect at bounding box center [639, 133] width 10 height 10
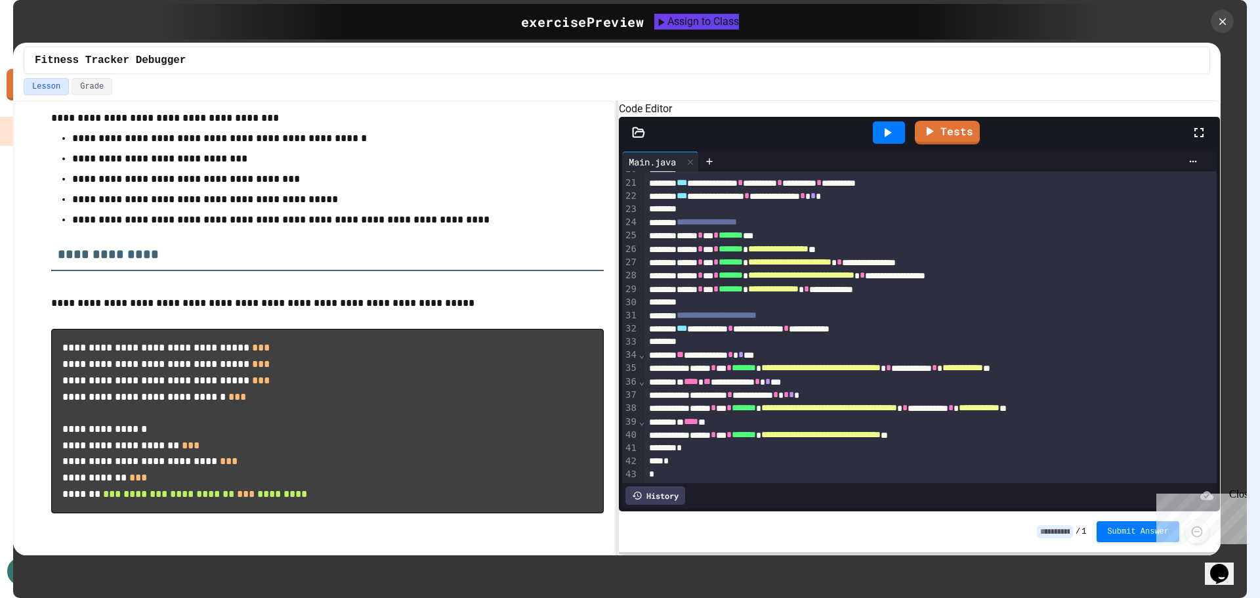
scroll to position [298, 0]
click at [1218, 22] on icon at bounding box center [1222, 21] width 14 height 14
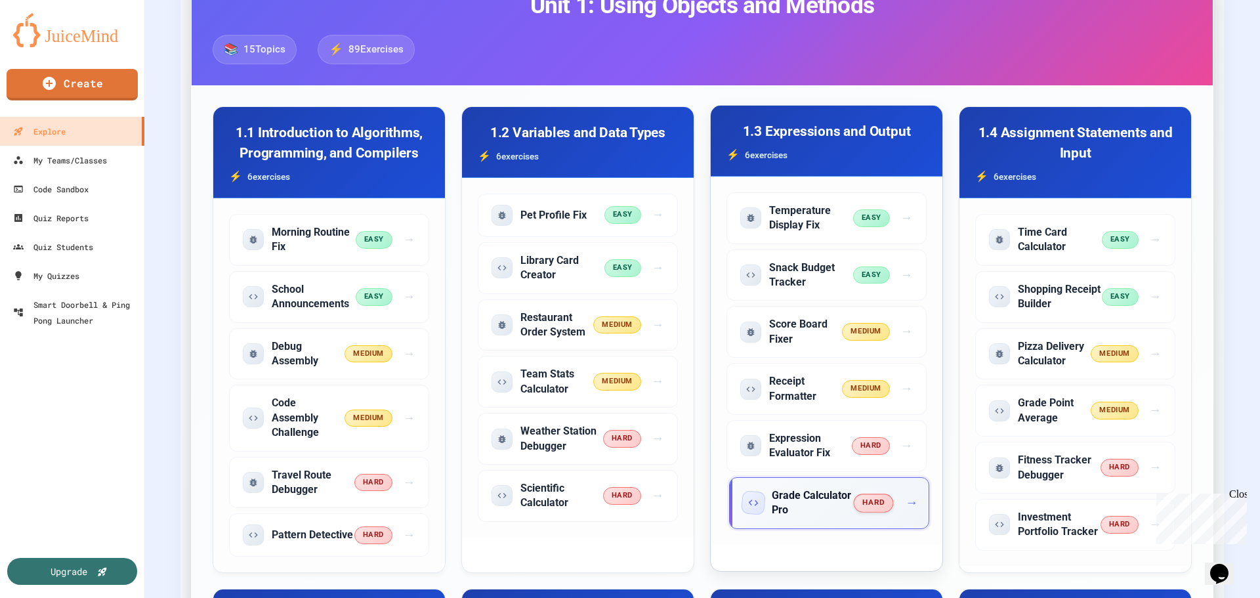
click at [853, 502] on span "hard" at bounding box center [873, 502] width 40 height 18
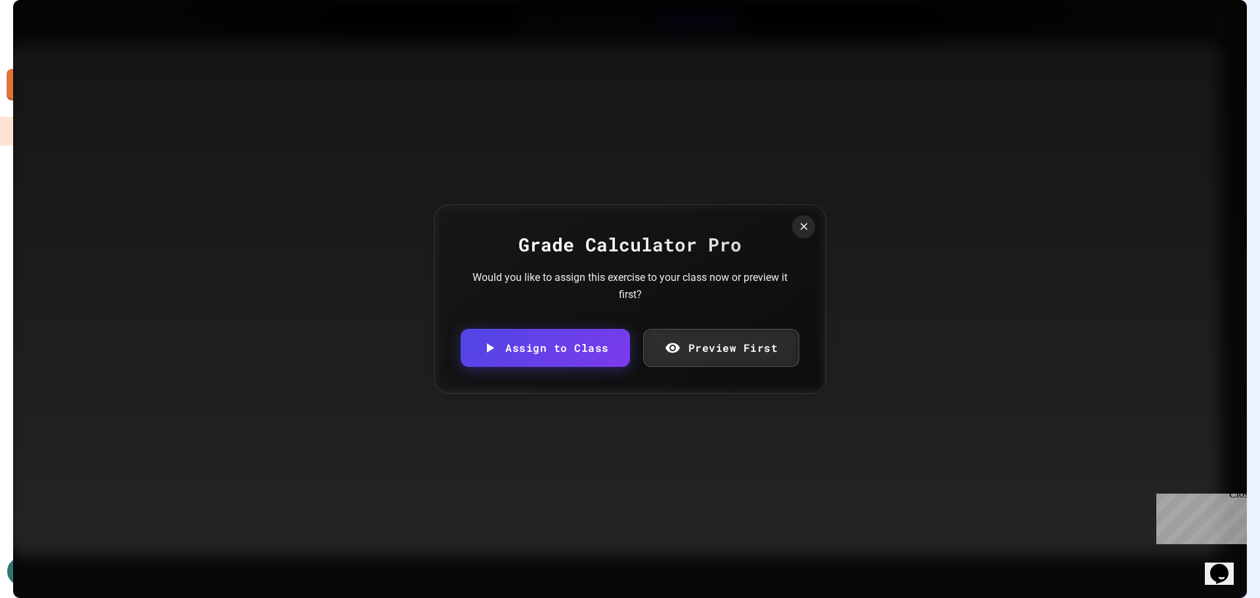
click at [785, 346] on link "Preview First" at bounding box center [721, 348] width 157 height 38
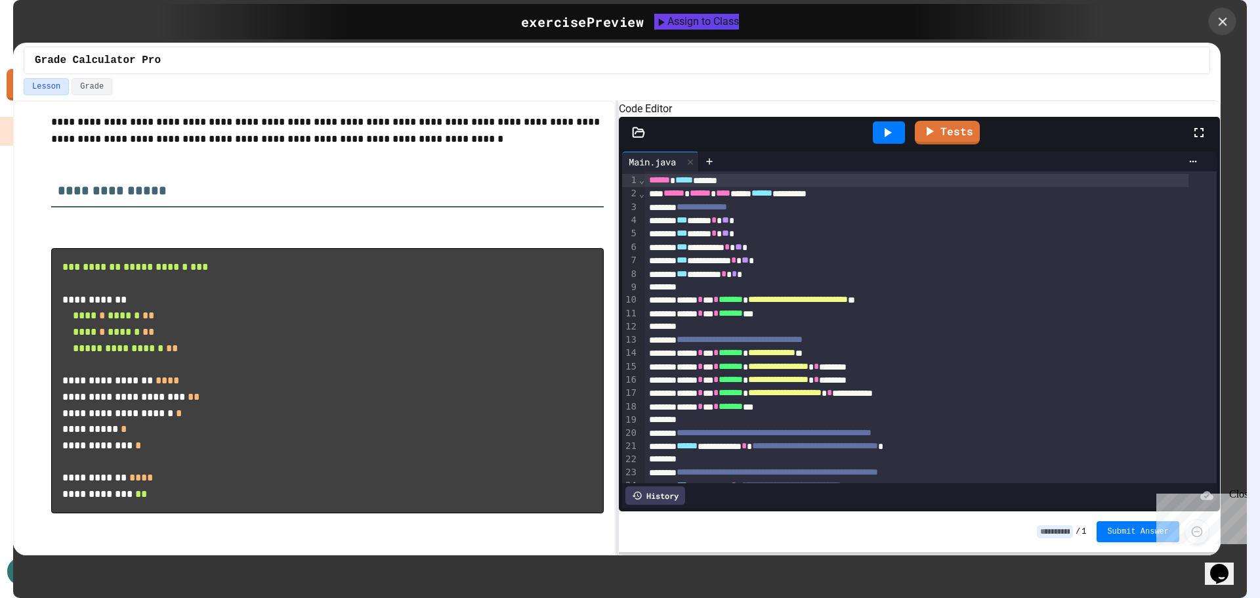
click at [1225, 16] on icon at bounding box center [1222, 21] width 14 height 14
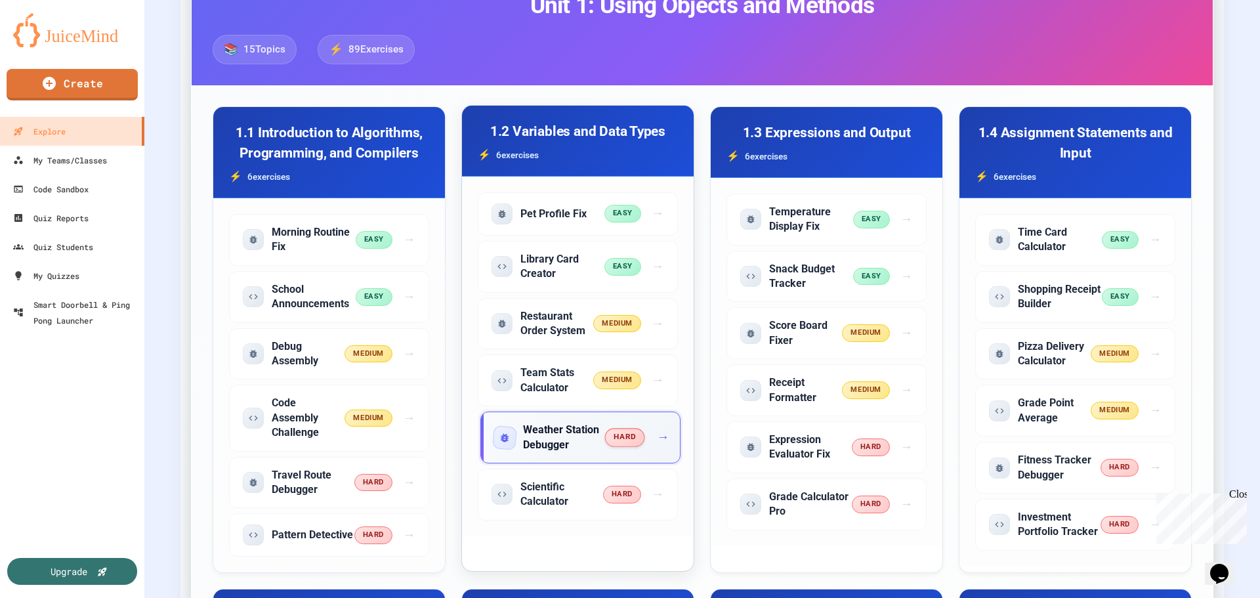
click at [623, 436] on span "hard" at bounding box center [624, 437] width 40 height 18
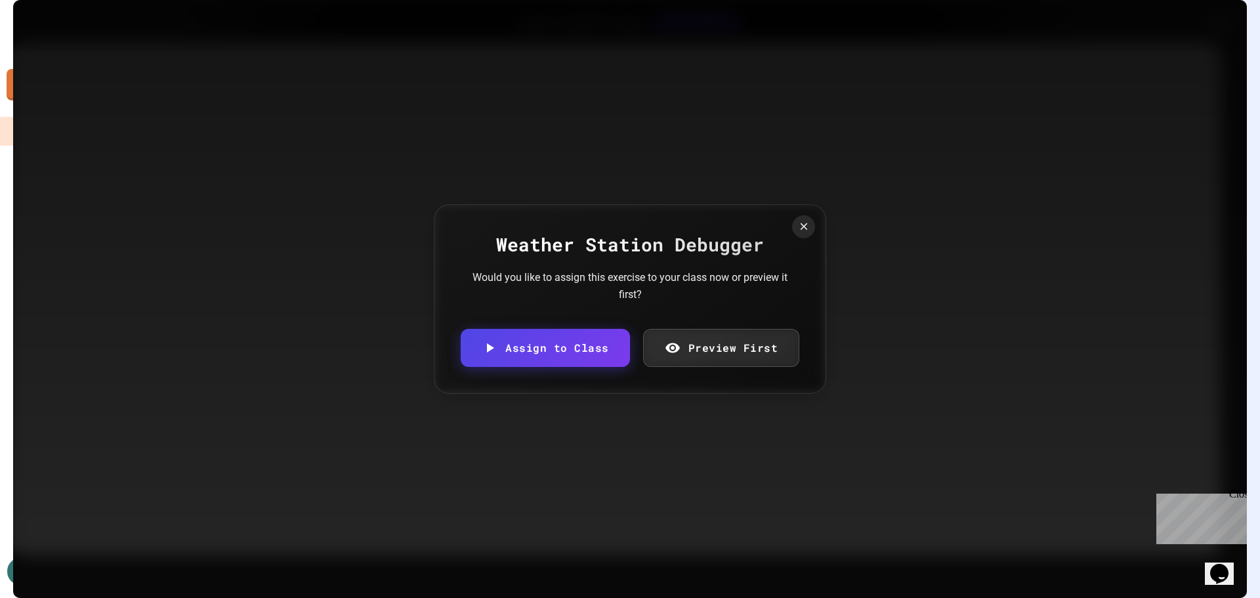
click at [747, 345] on link "Preview First" at bounding box center [721, 348] width 157 height 38
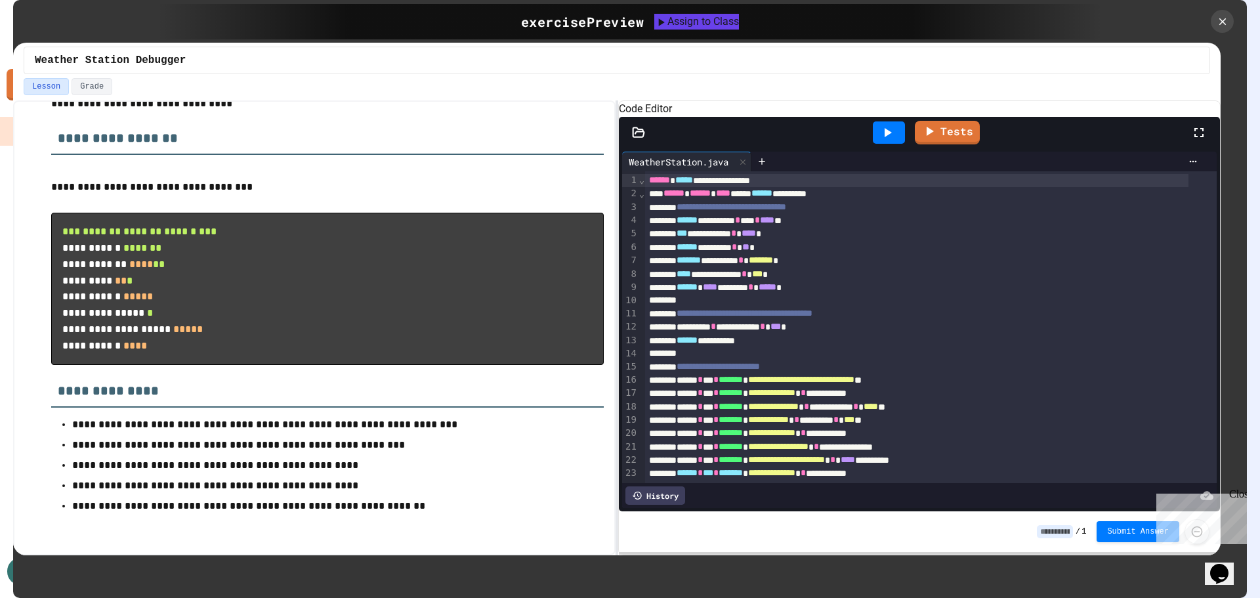
scroll to position [158, 0]
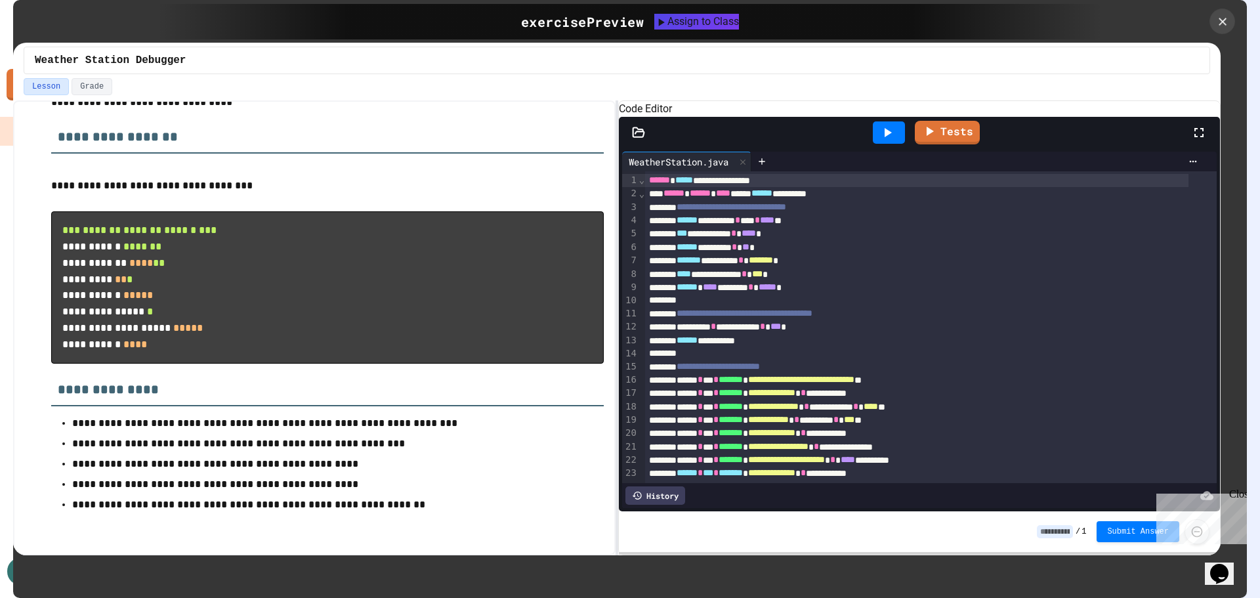
click at [1220, 27] on icon at bounding box center [1222, 21] width 13 height 13
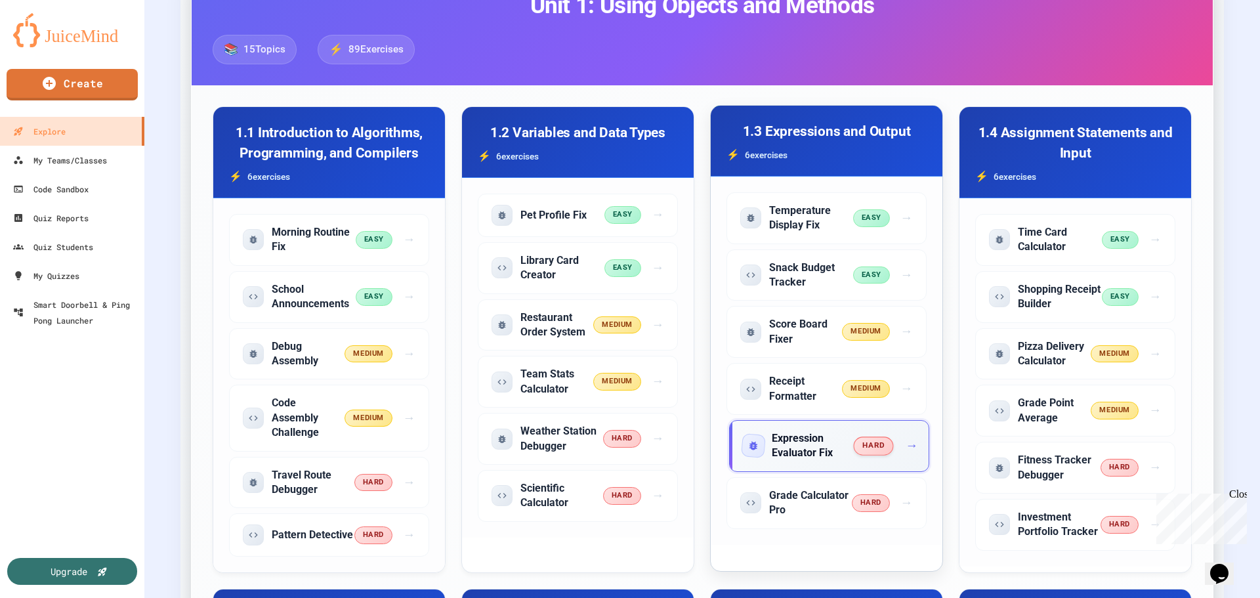
click at [891, 447] on div "hard →" at bounding box center [884, 445] width 61 height 19
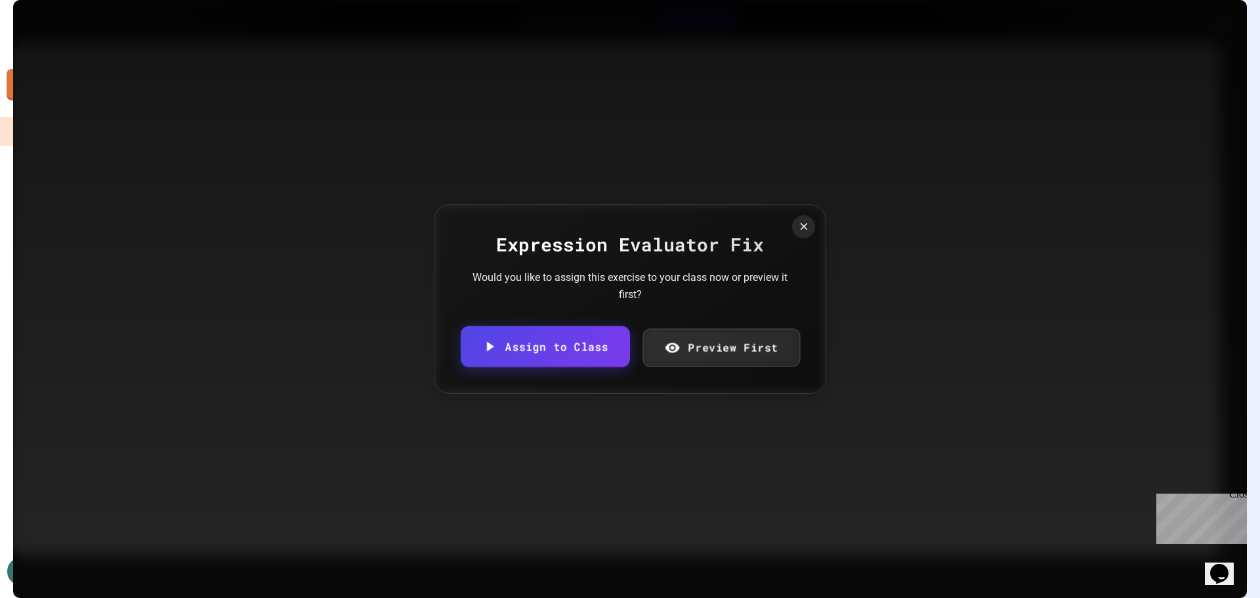
click at [697, 337] on link "Preview First" at bounding box center [720, 348] width 157 height 38
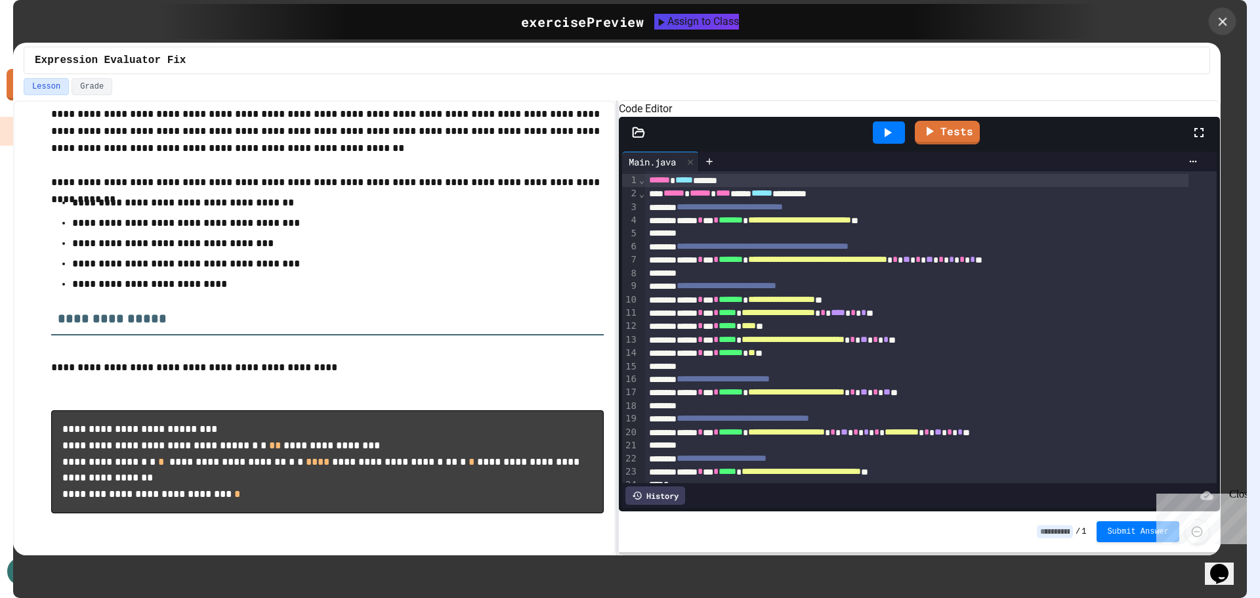
click at [1221, 20] on icon at bounding box center [1222, 21] width 9 height 9
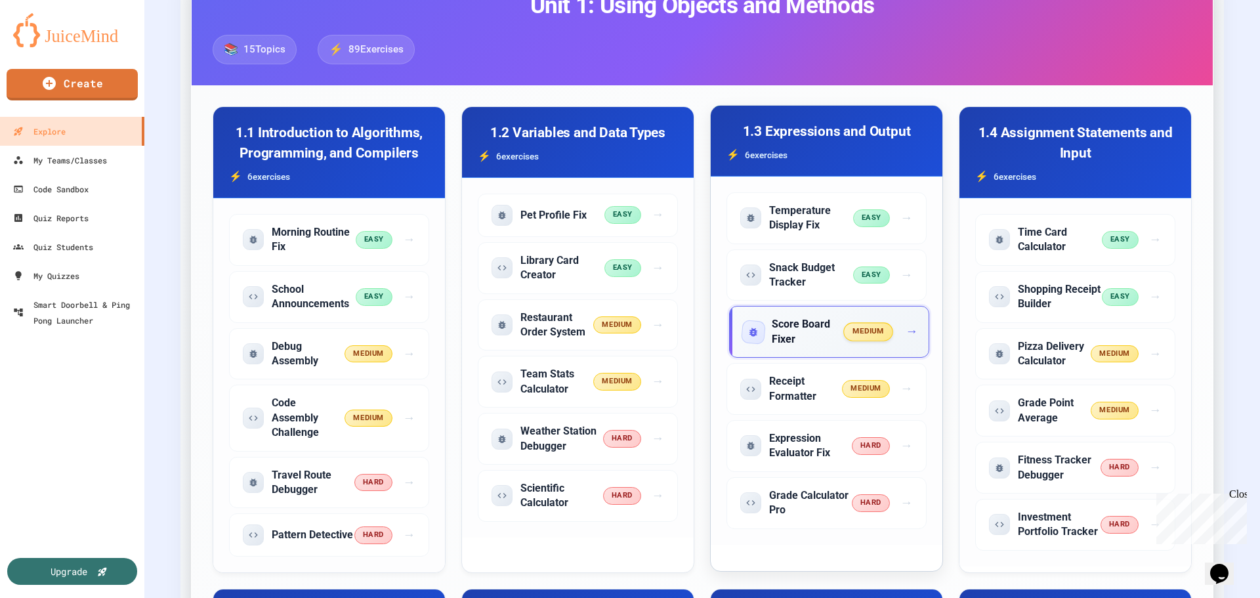
click at [856, 331] on span "medium" at bounding box center [869, 332] width 50 height 18
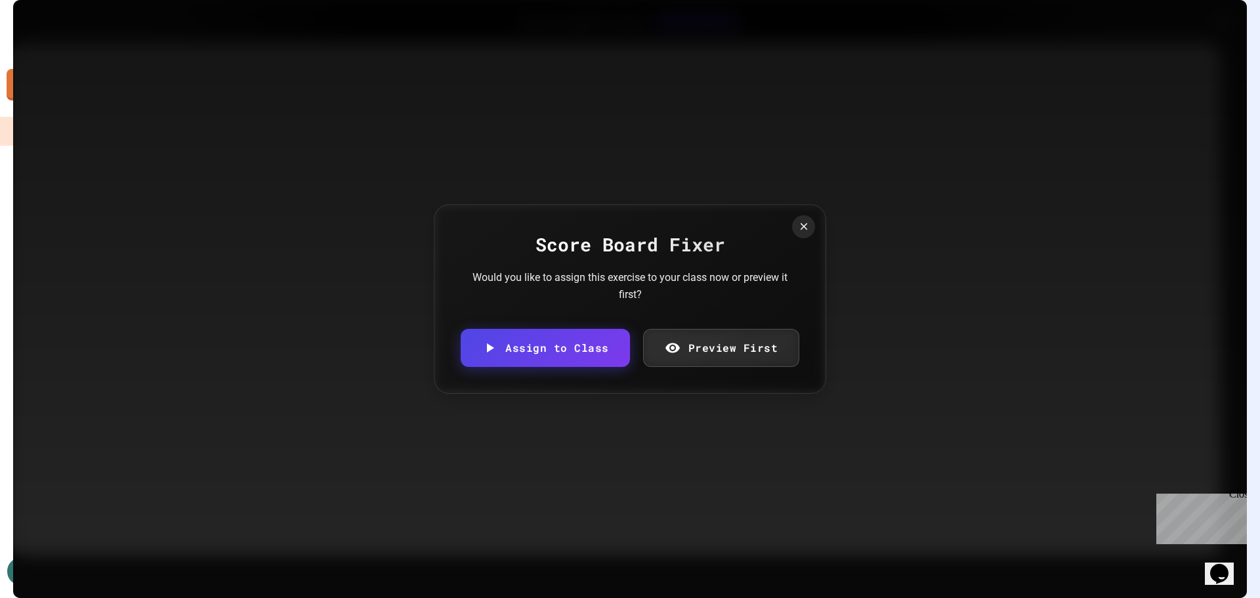
click at [710, 375] on div "Score Board Fixer Would you like to assign this exercise to your class now or p…" at bounding box center [630, 299] width 392 height 190
click at [707, 351] on link "Preview First" at bounding box center [721, 346] width 148 height 40
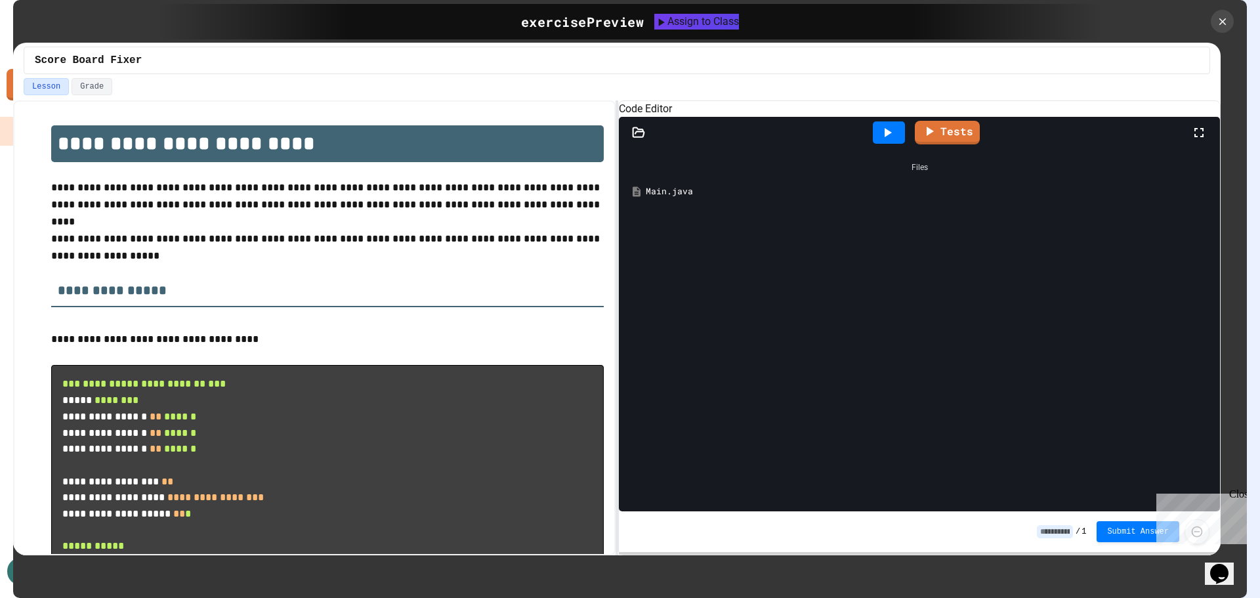
click at [669, 198] on div "Main.java" at bounding box center [928, 191] width 566 height 13
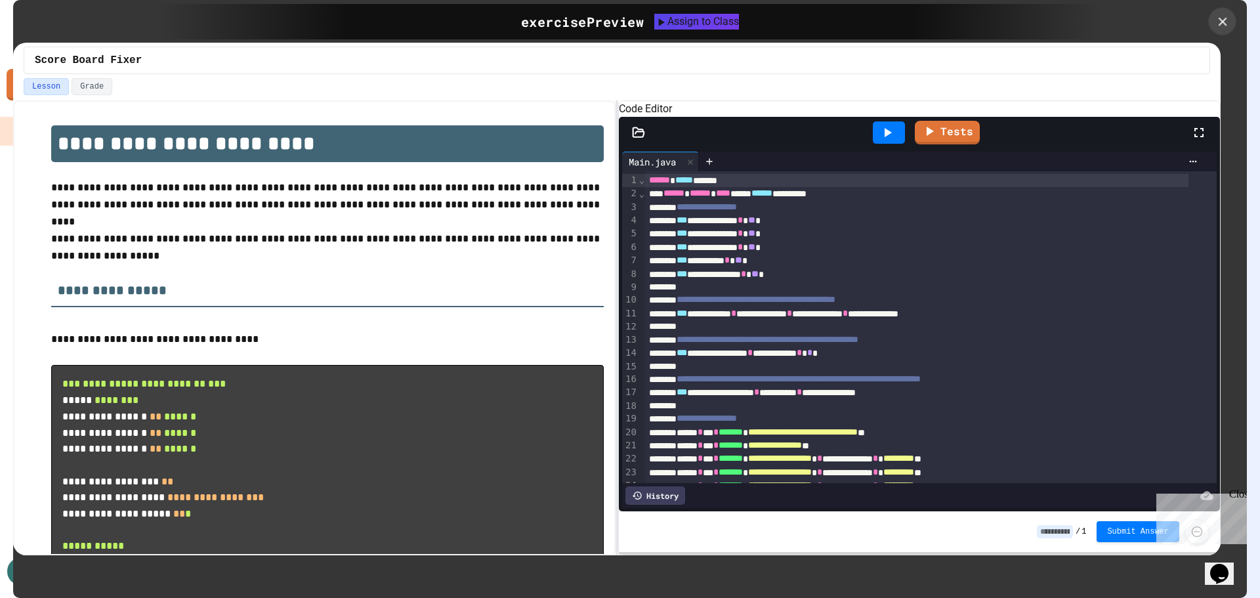
click at [1225, 24] on icon at bounding box center [1222, 21] width 9 height 9
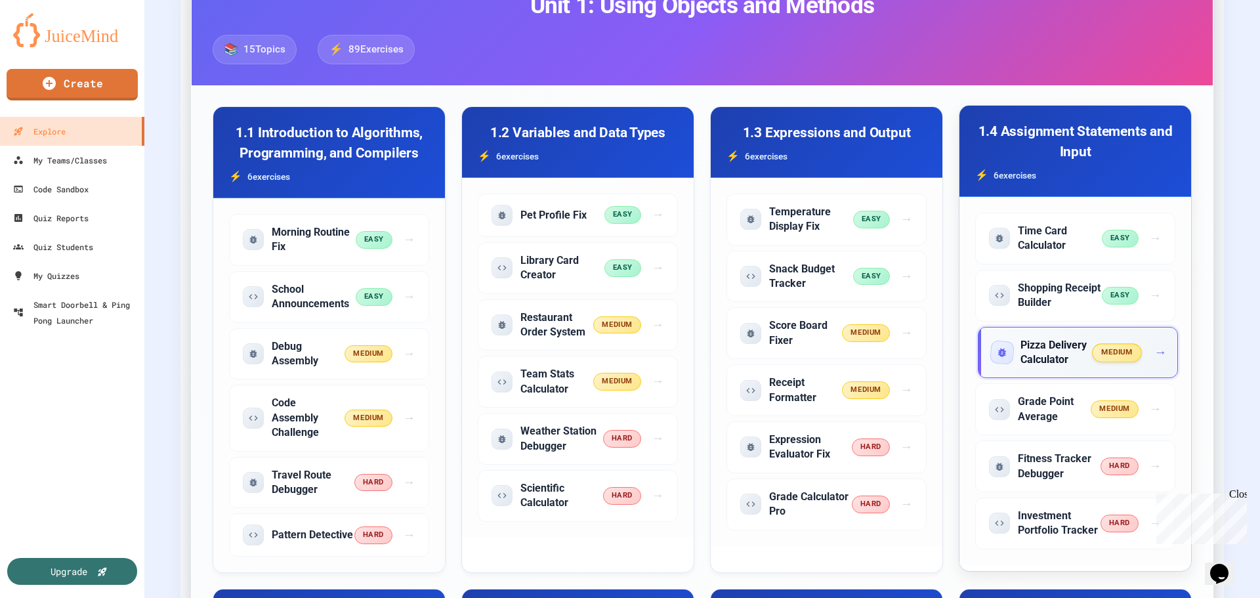
click at [1061, 352] on h5 "Pizza Delivery Calculator" at bounding box center [1056, 353] width 73 height 30
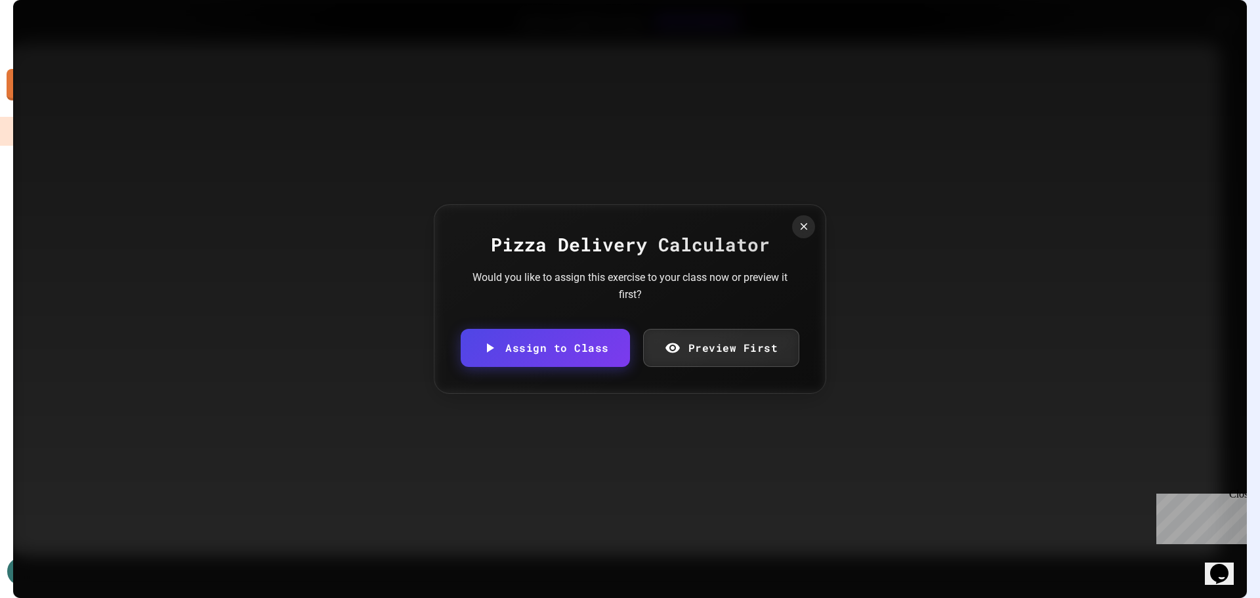
click at [721, 346] on link "Preview First" at bounding box center [721, 348] width 157 height 38
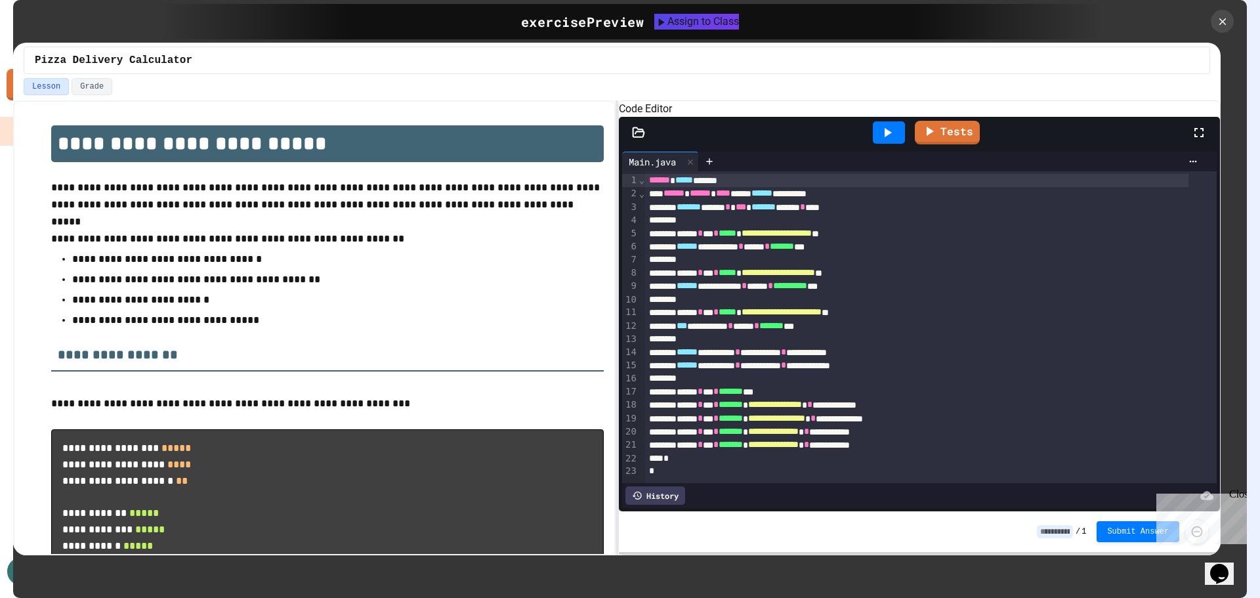
scroll to position [33, 0]
click at [1221, 24] on icon at bounding box center [1222, 21] width 12 height 12
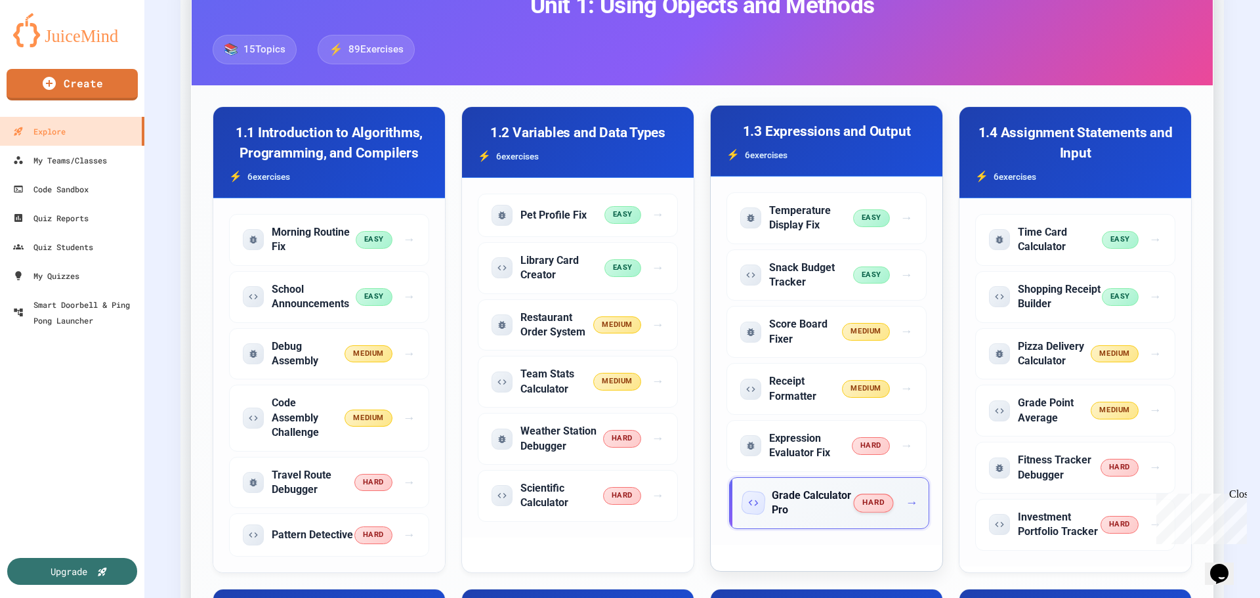
click at [856, 505] on span "hard" at bounding box center [873, 502] width 40 height 18
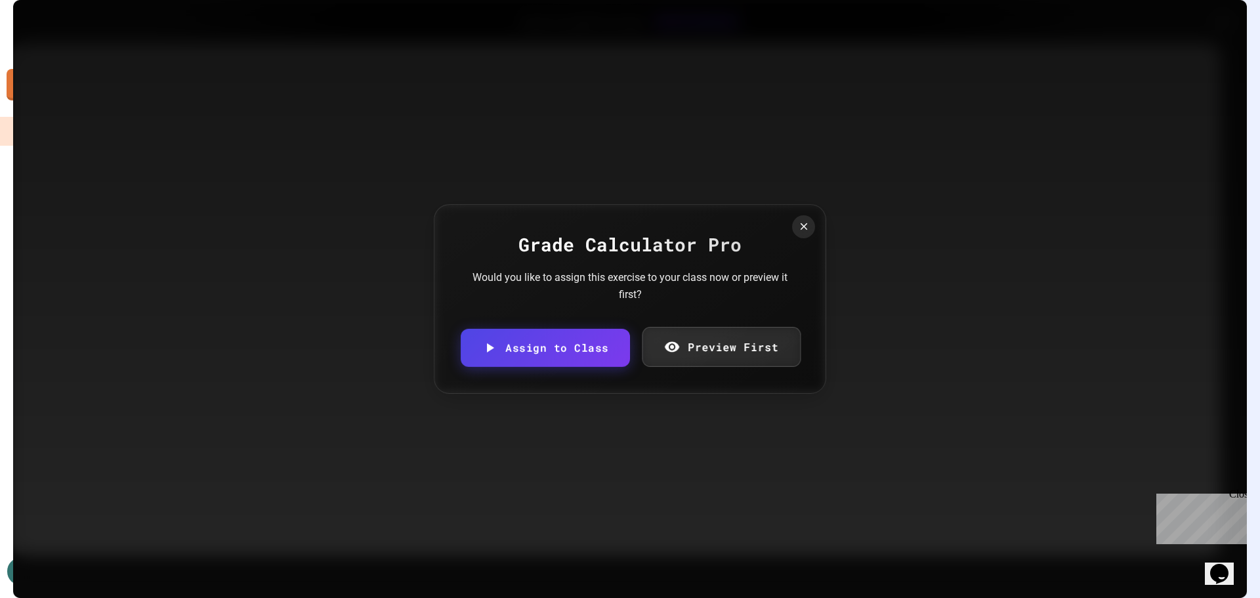
click at [768, 359] on link "Preview First" at bounding box center [721, 347] width 159 height 40
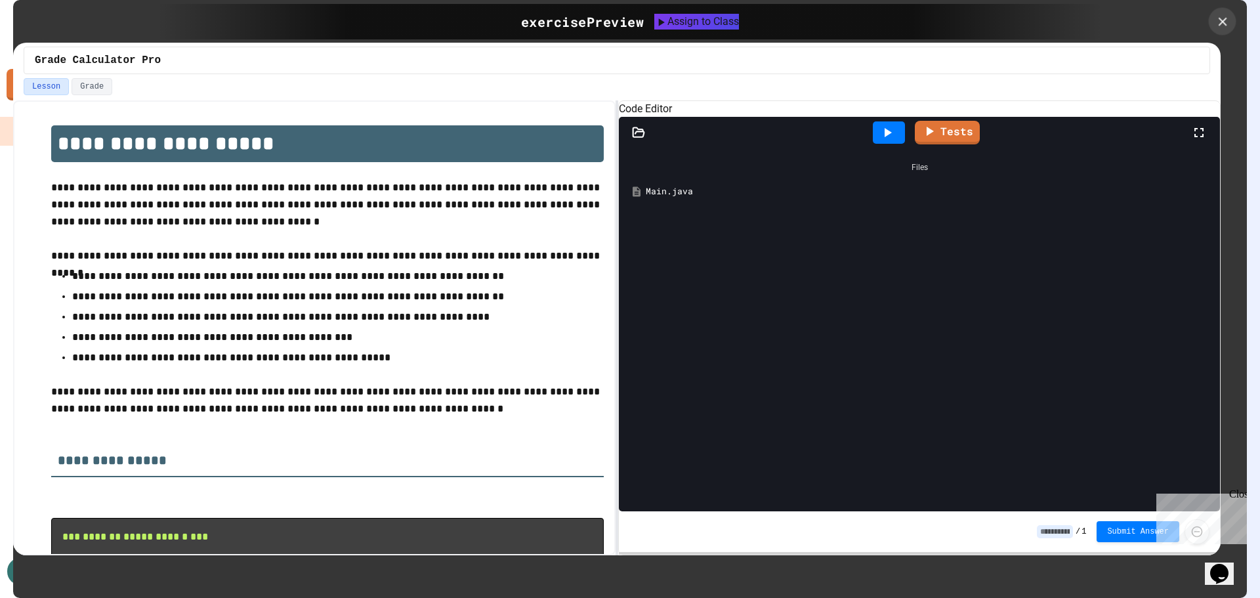
click at [1223, 16] on icon at bounding box center [1222, 21] width 14 height 14
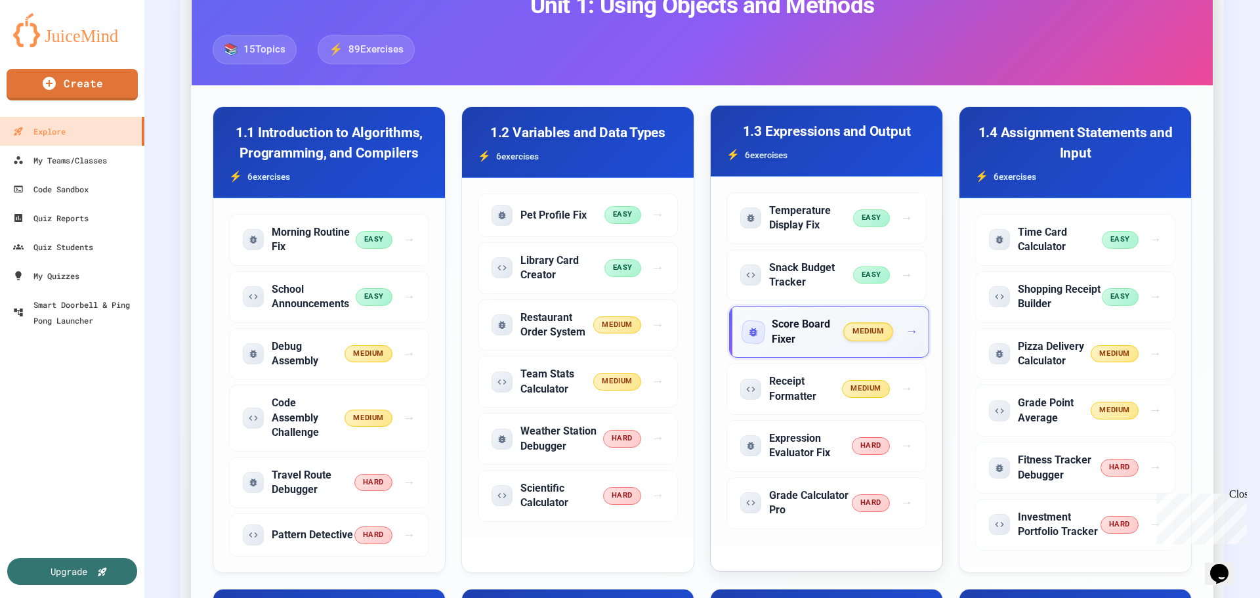
click at [854, 333] on span "medium" at bounding box center [869, 332] width 50 height 18
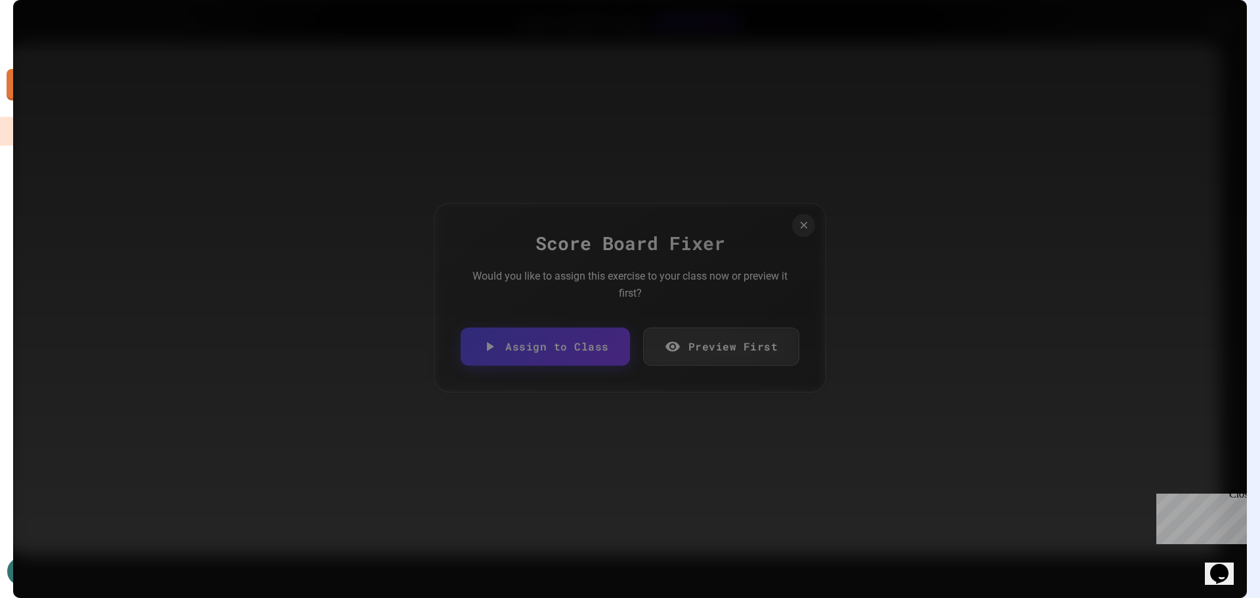
click at [694, 335] on link "Preview First" at bounding box center [721, 346] width 157 height 38
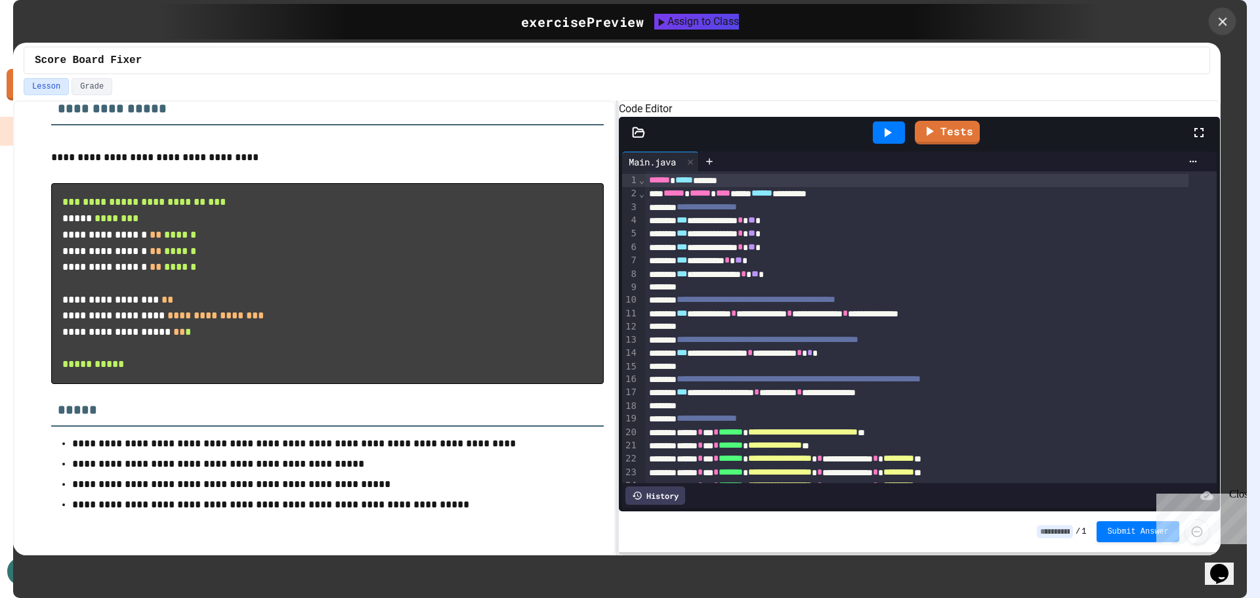
click at [1221, 20] on icon at bounding box center [1222, 21] width 9 height 9
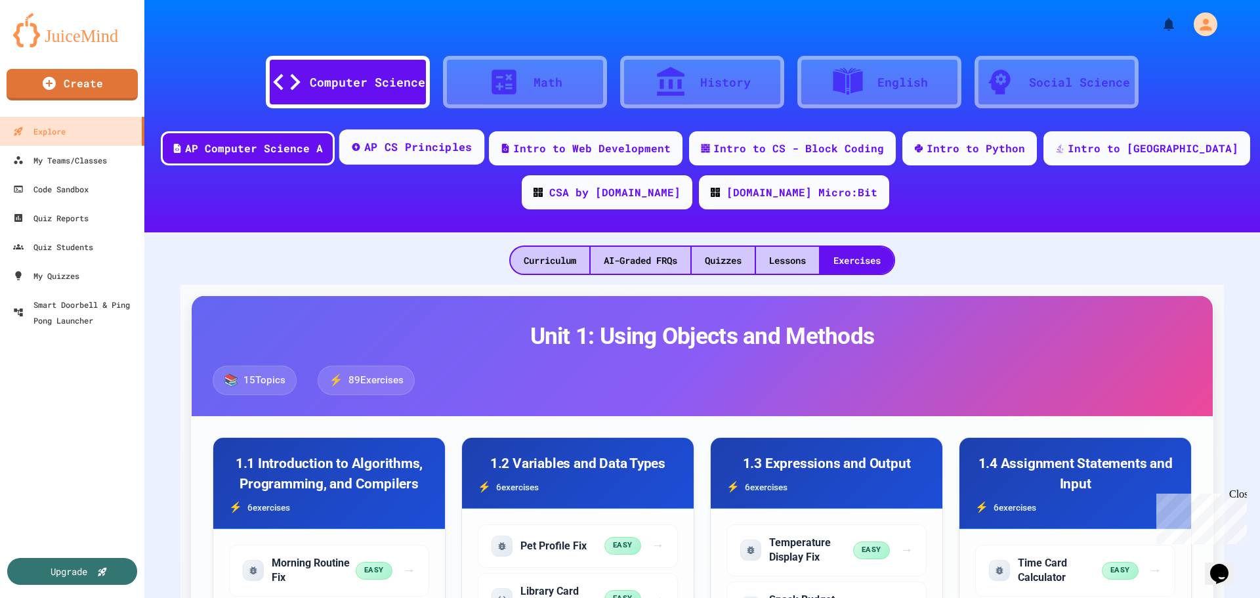
click at [467, 144] on div "AP CS Principles" at bounding box center [418, 147] width 108 height 16
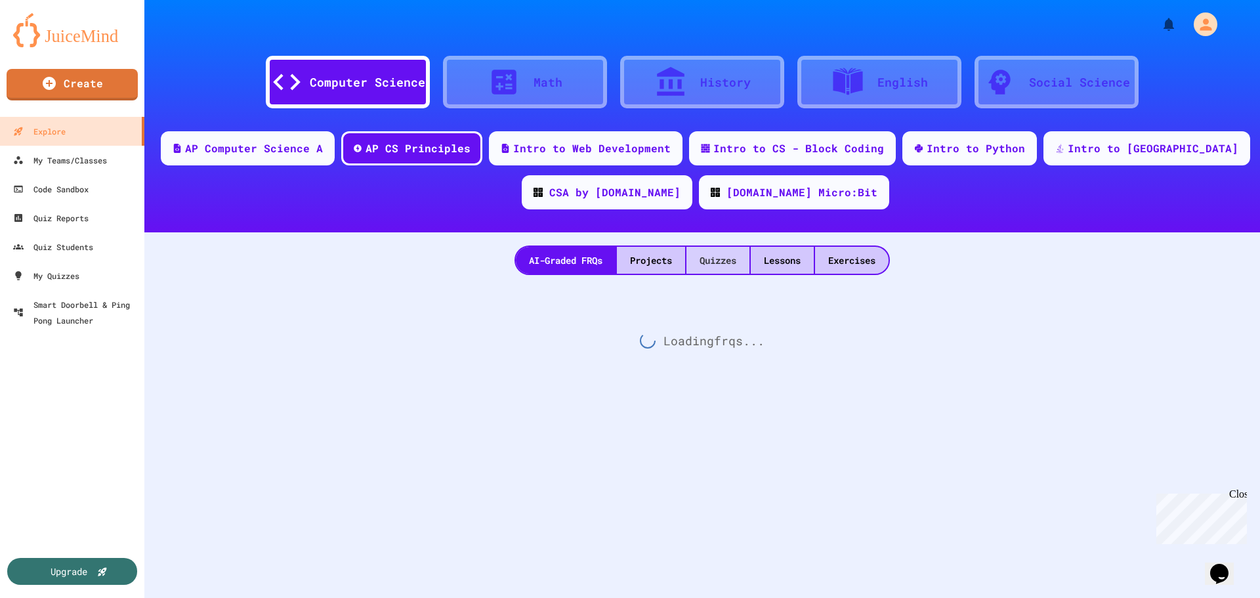
drag, startPoint x: 752, startPoint y: 261, endPoint x: 695, endPoint y: 262, distance: 57.7
click at [747, 261] on div "AI-Graded FRQs Projects Quizzes Lessons Exercises" at bounding box center [701, 260] width 375 height 30
click at [695, 262] on div "Quizzes" at bounding box center [717, 260] width 63 height 27
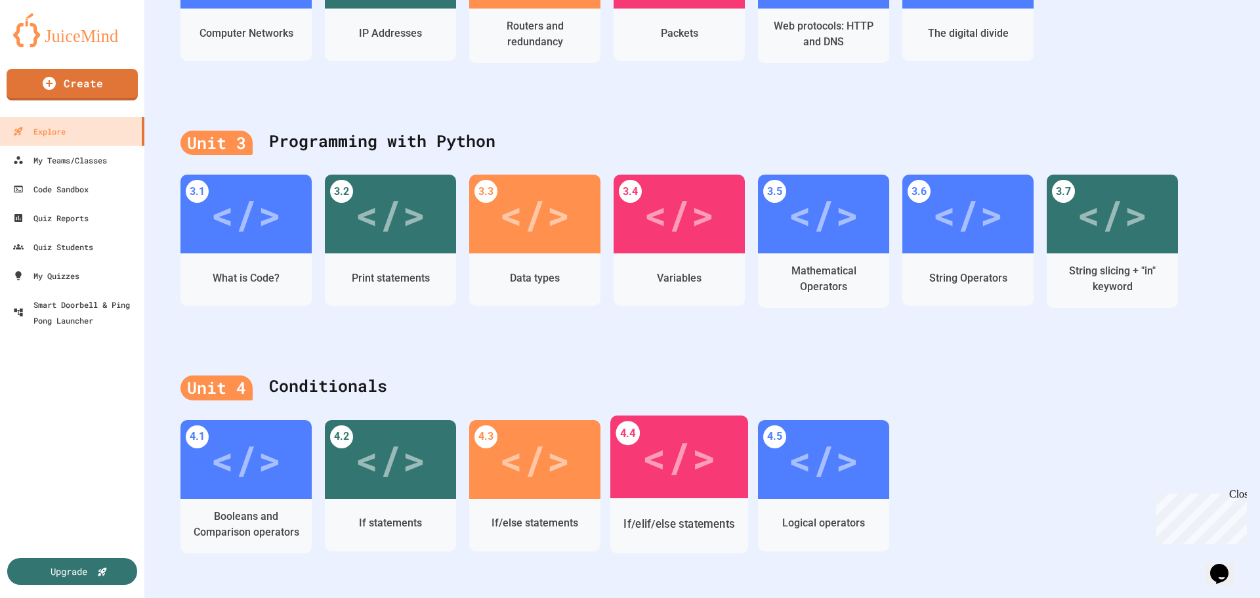
scroll to position [656, 0]
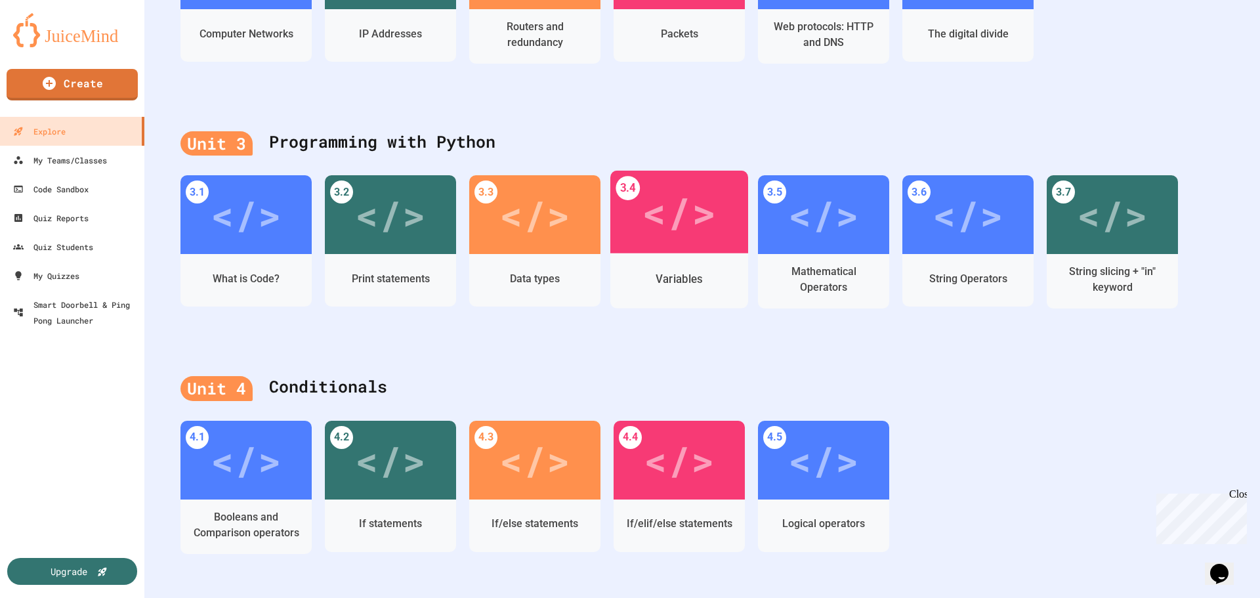
click at [678, 281] on div "Variables" at bounding box center [678, 279] width 47 height 16
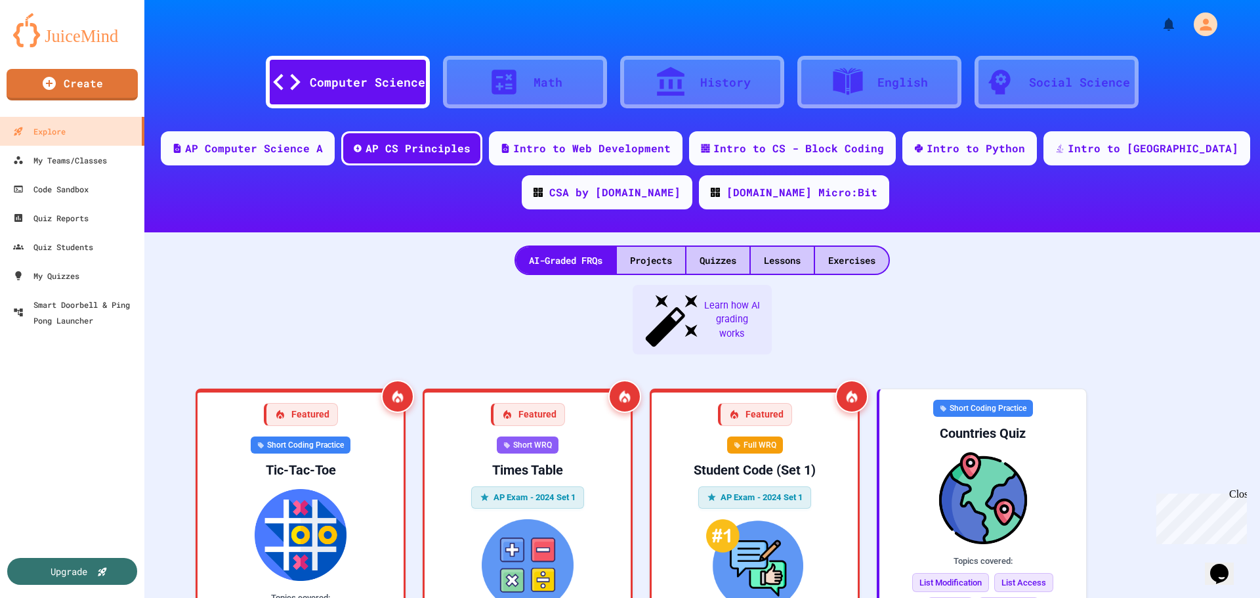
scroll to position [388, 0]
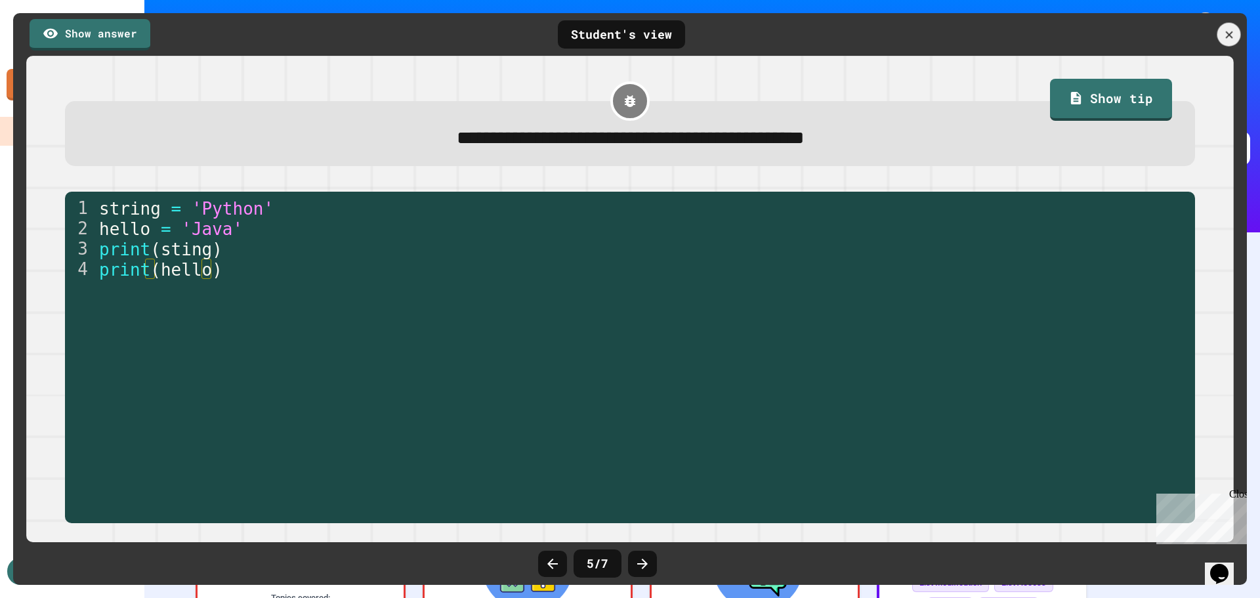
click at [1229, 34] on icon at bounding box center [1228, 34] width 7 height 7
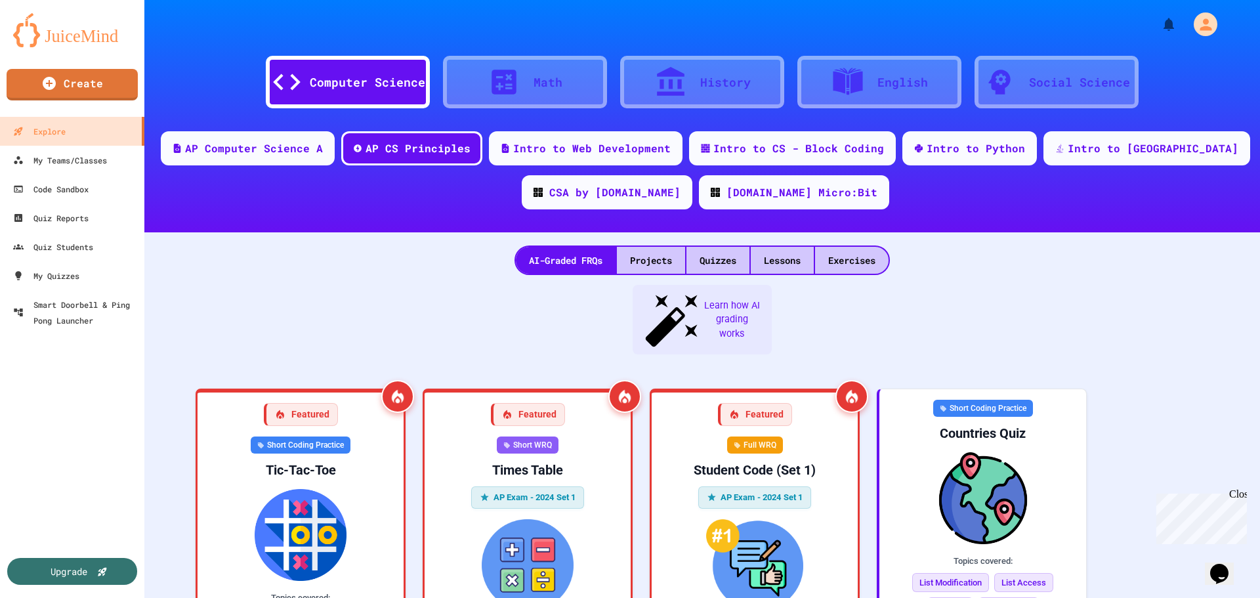
scroll to position [458, 0]
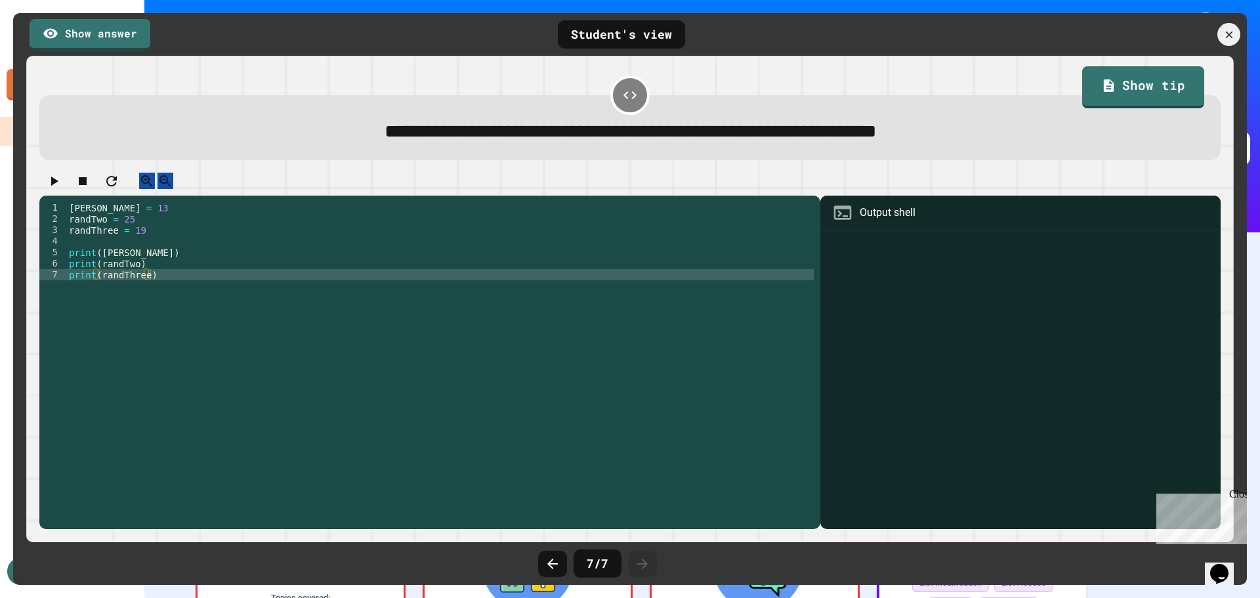
scroll to position [454, 0]
click at [1231, 30] on icon at bounding box center [1228, 35] width 14 height 14
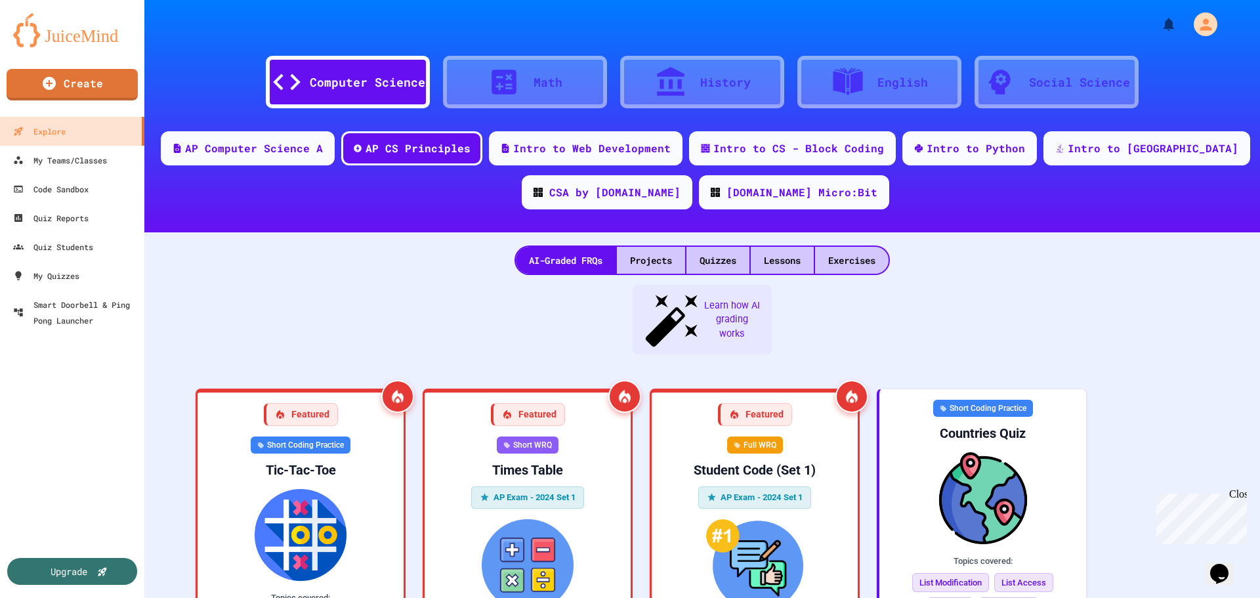
scroll to position [0, 0]
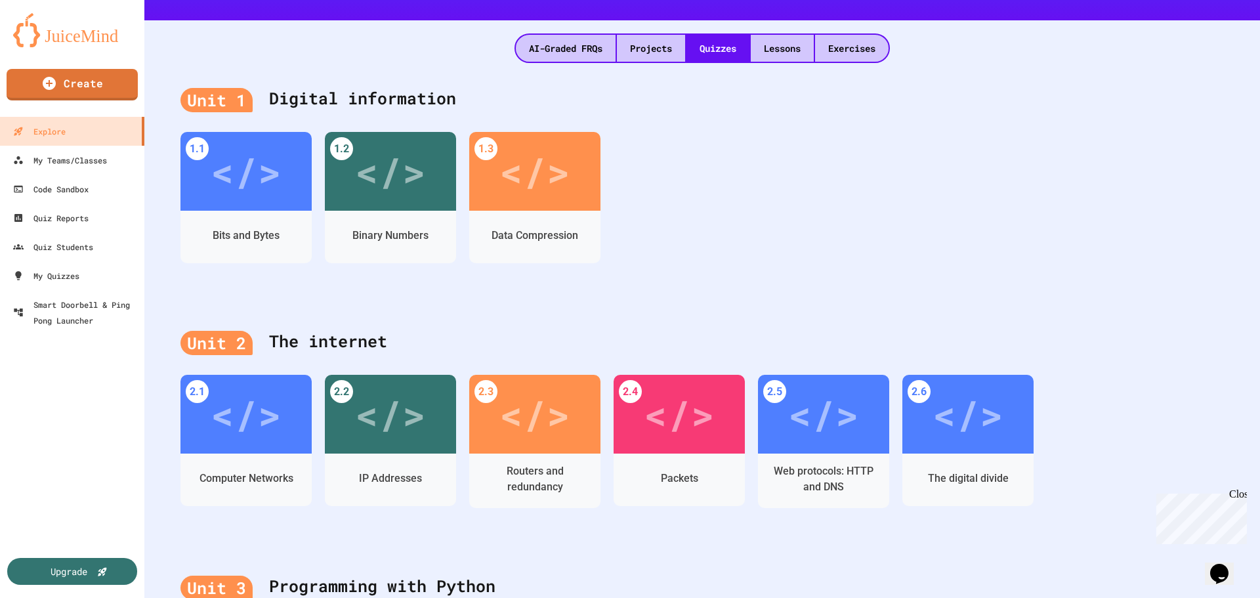
scroll to position [131, 0]
